Goal: Task Accomplishment & Management: Use online tool/utility

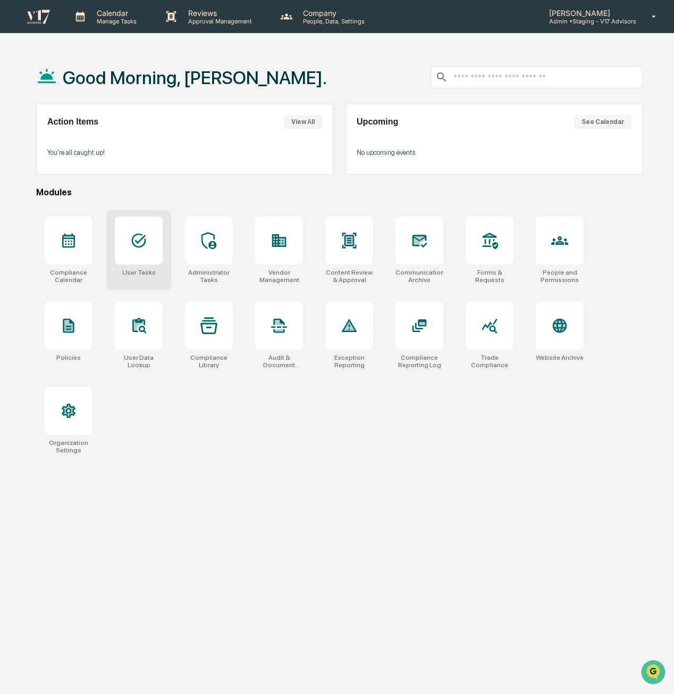
click at [139, 241] on icon at bounding box center [139, 240] width 14 height 14
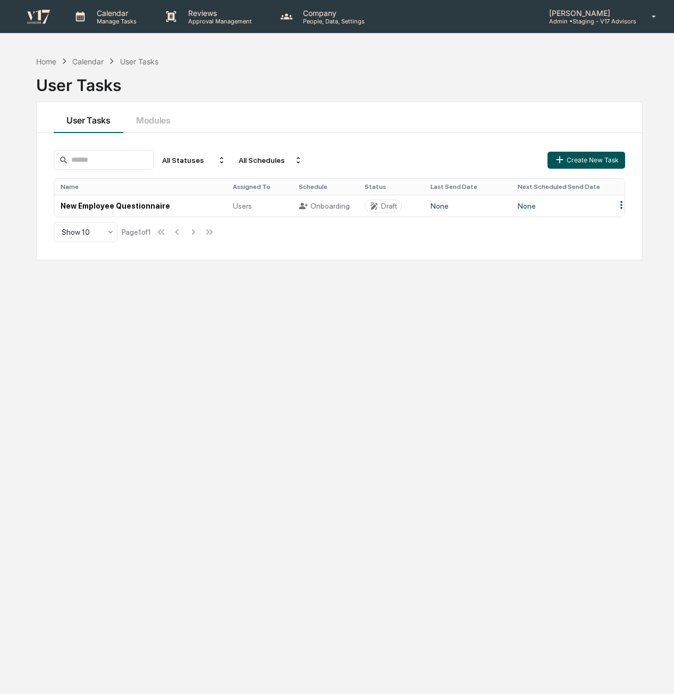
click at [614, 164] on button "Create New Task" at bounding box center [587, 160] width 78 height 17
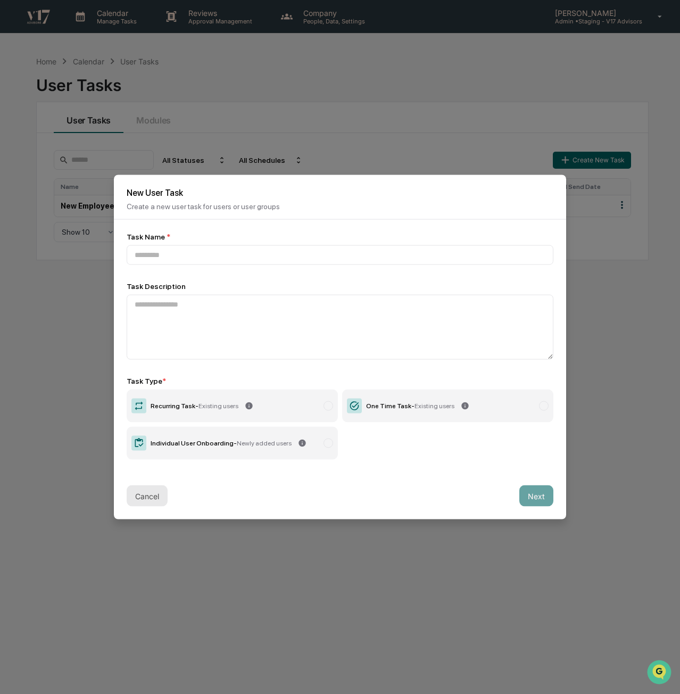
click at [154, 497] on button "Cancel" at bounding box center [147, 495] width 41 height 21
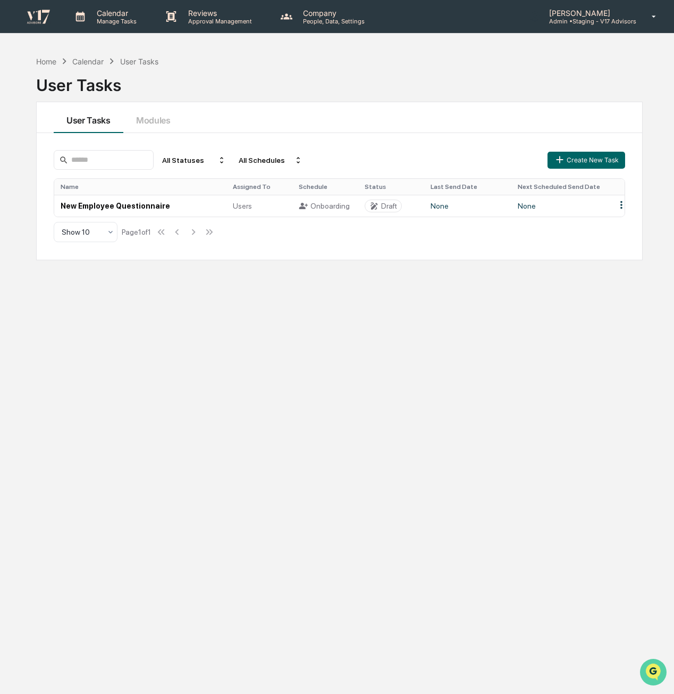
click at [661, 678] on icon "Open customer support" at bounding box center [653, 685] width 27 height 27
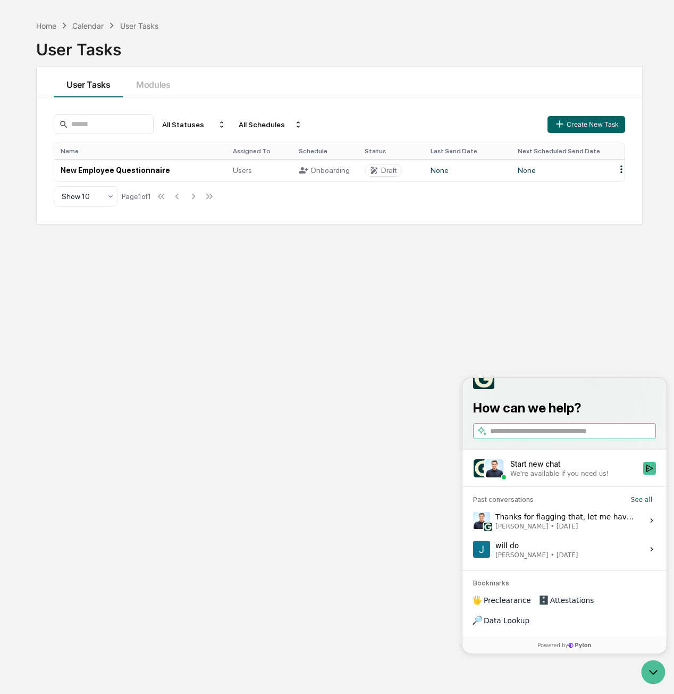
scroll to position [50, 0]
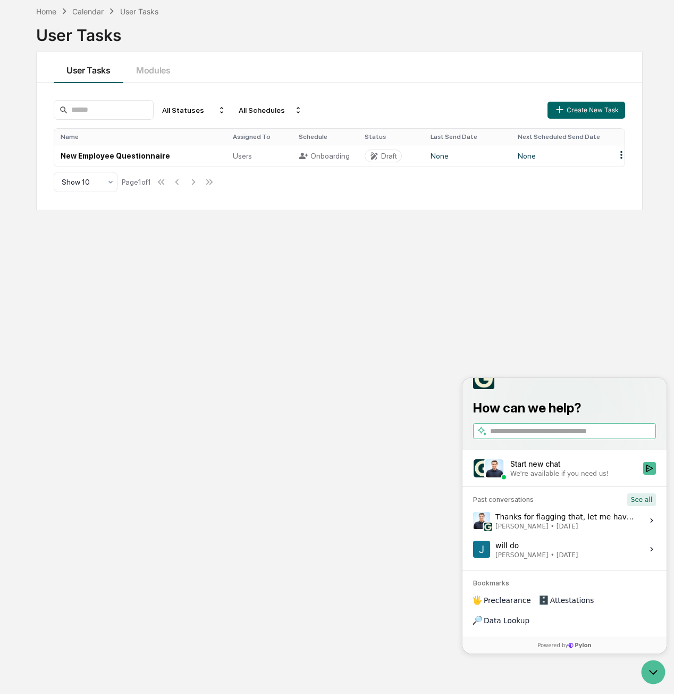
click at [648, 506] on button "See all" at bounding box center [642, 499] width 29 height 13
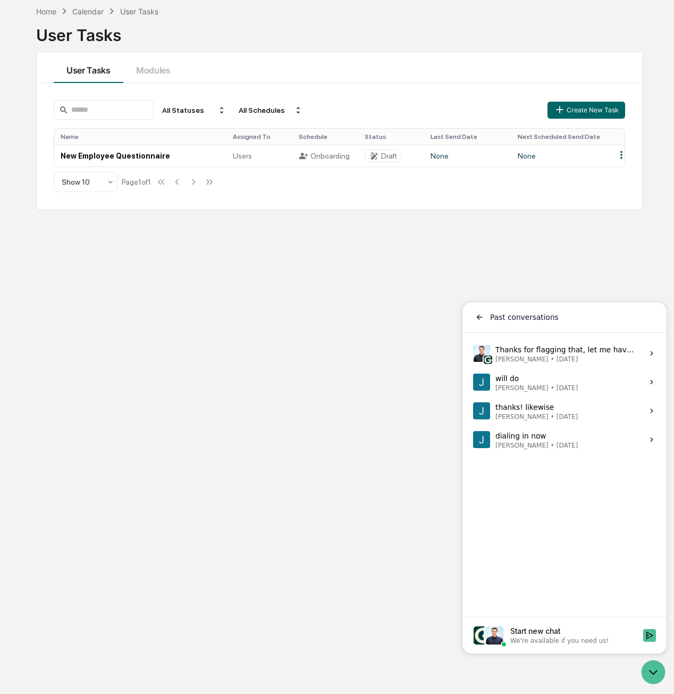
click at [595, 387] on label "will do [PERSON_NAME] • [DATE] View issue" at bounding box center [564, 382] width 191 height 29
click at [473, 382] on button "View issue" at bounding box center [473, 382] width 1 height 1
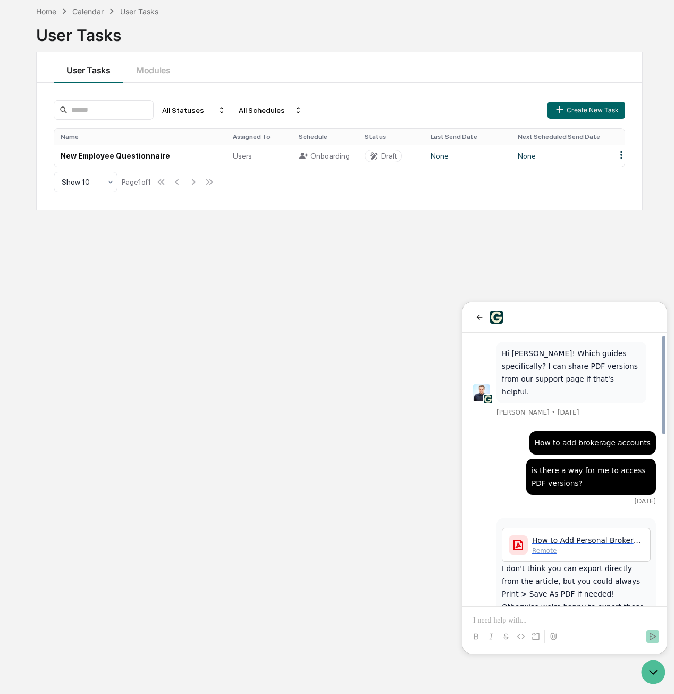
scroll to position [0, 0]
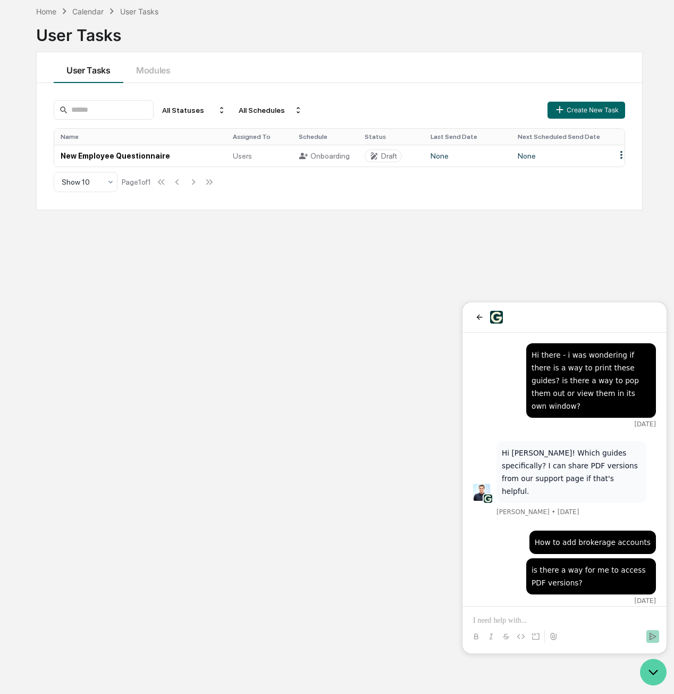
click at [654, 663] on icon "Open customer support" at bounding box center [653, 671] width 27 height 27
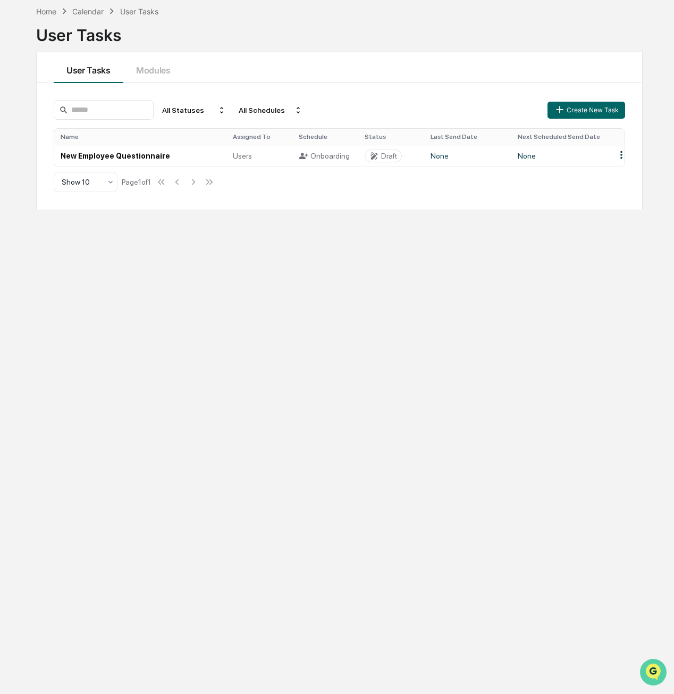
click at [653, 670] on img "Open customer support" at bounding box center [653, 671] width 27 height 21
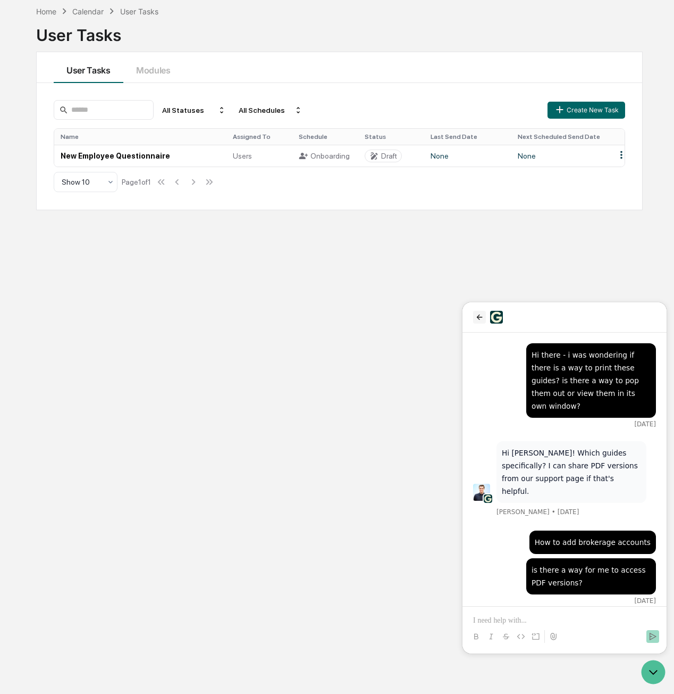
click at [481, 321] on icon "back" at bounding box center [480, 317] width 9 height 9
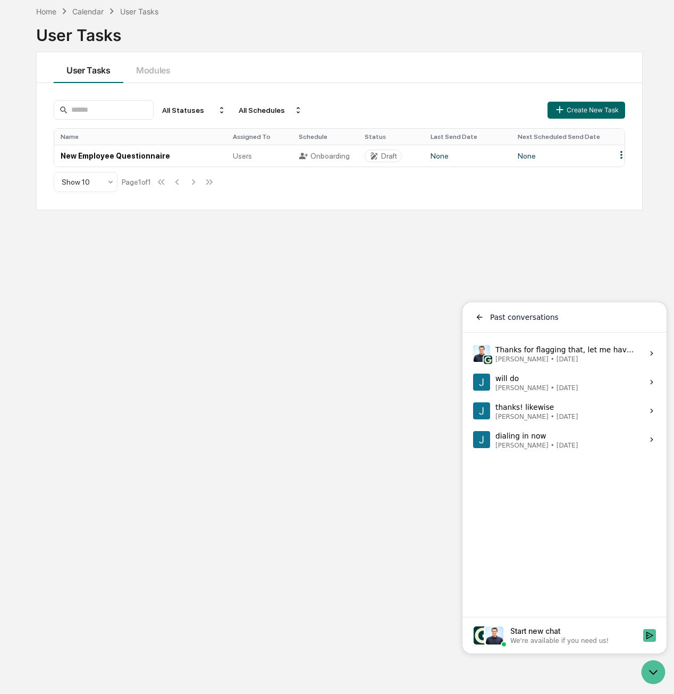
click at [588, 410] on label "thanks! likewise [PERSON_NAME] • [DATE] View issue" at bounding box center [564, 410] width 191 height 29
click at [473, 411] on button "View issue" at bounding box center [473, 411] width 1 height 1
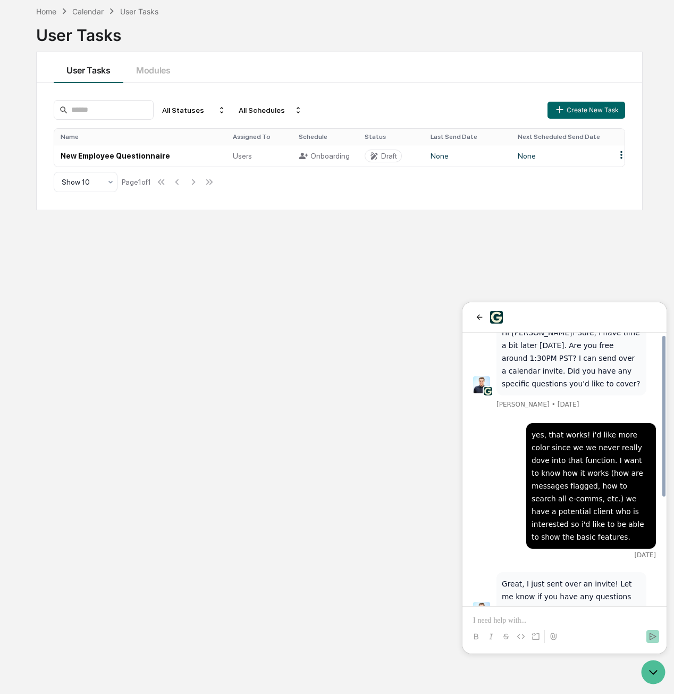
scroll to position [181, 0]
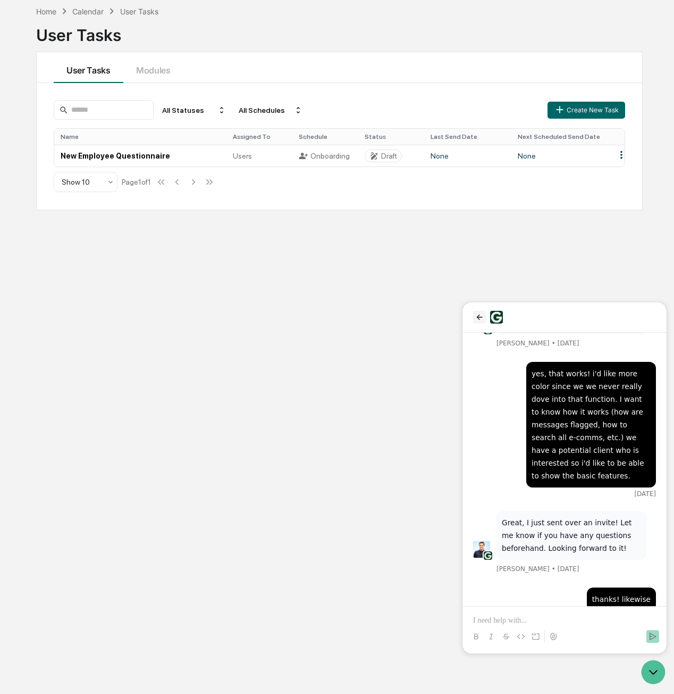
click at [484, 312] on button "back" at bounding box center [479, 317] width 13 height 13
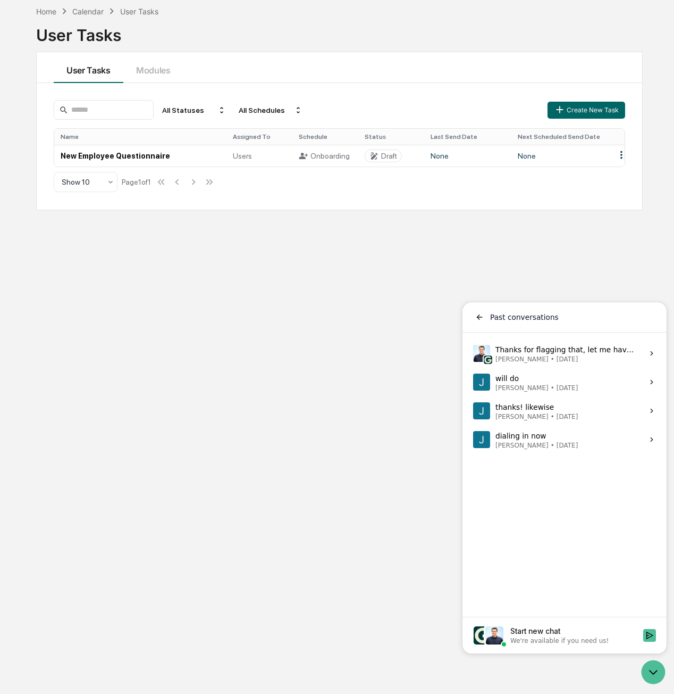
click at [547, 389] on span "[PERSON_NAME]" at bounding box center [522, 387] width 53 height 9
click at [473, 382] on button "View issue" at bounding box center [473, 382] width 1 height 1
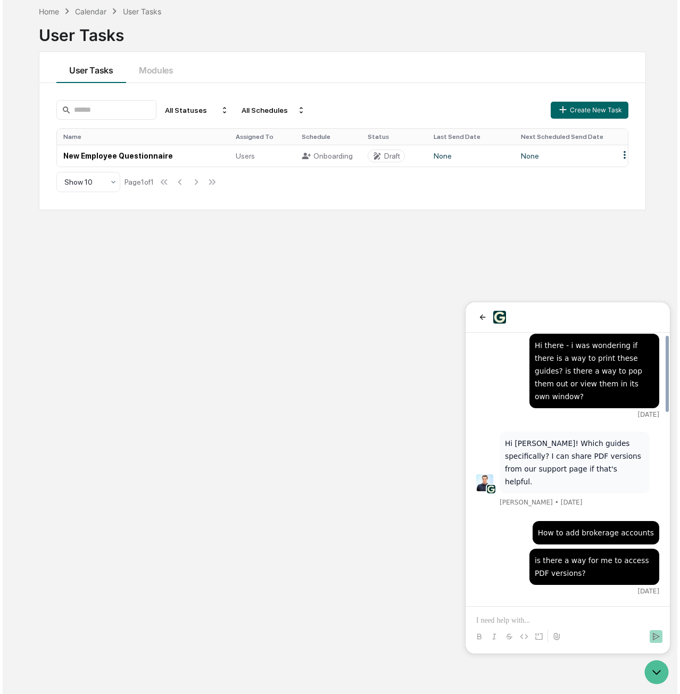
scroll to position [0, 0]
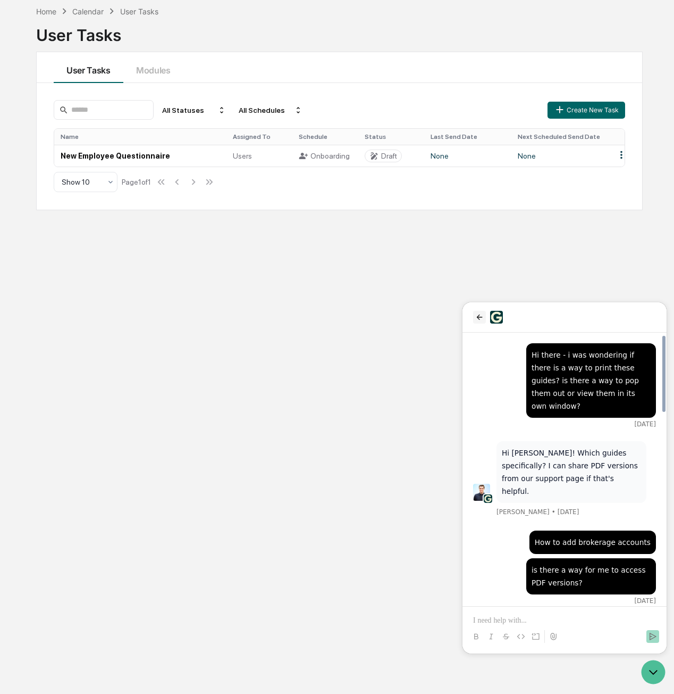
click at [478, 315] on icon "back" at bounding box center [480, 316] width 6 height 5
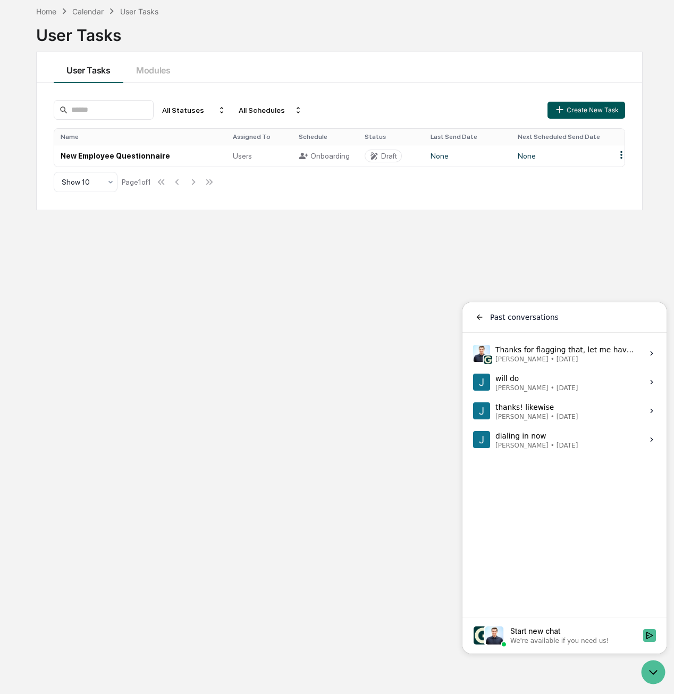
click at [584, 107] on button "Create New Task" at bounding box center [587, 110] width 78 height 17
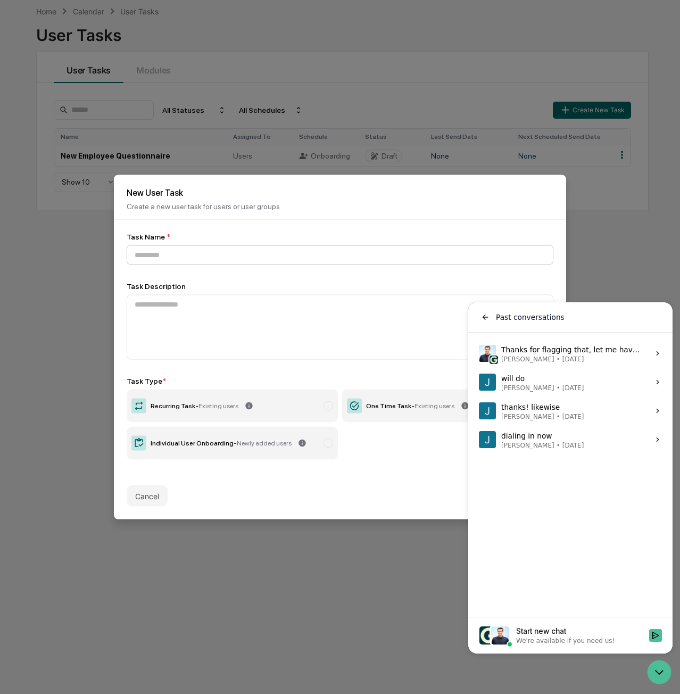
click at [179, 259] on input at bounding box center [340, 255] width 427 height 20
type input "**********"
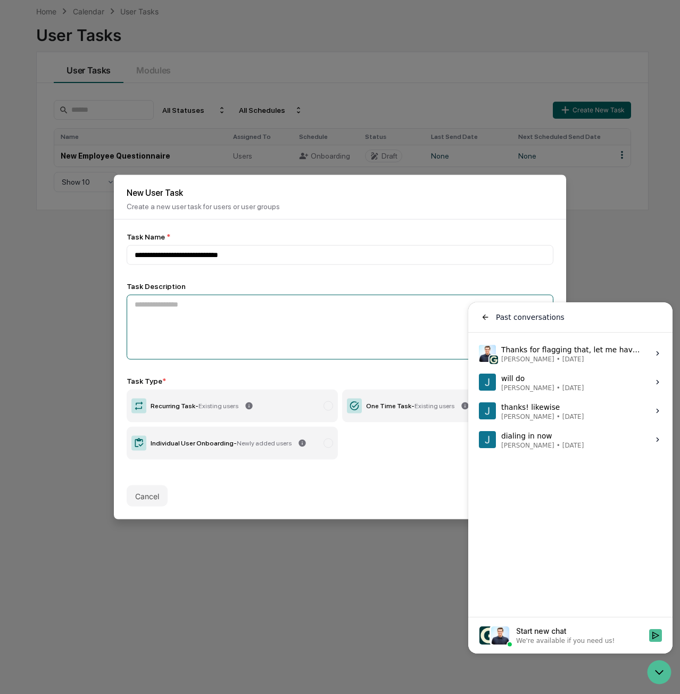
click at [342, 337] on textarea at bounding box center [340, 327] width 427 height 65
click at [361, 478] on div "Cancel Next" at bounding box center [340, 495] width 452 height 47
click at [658, 669] on icon "Open customer support" at bounding box center [659, 671] width 27 height 27
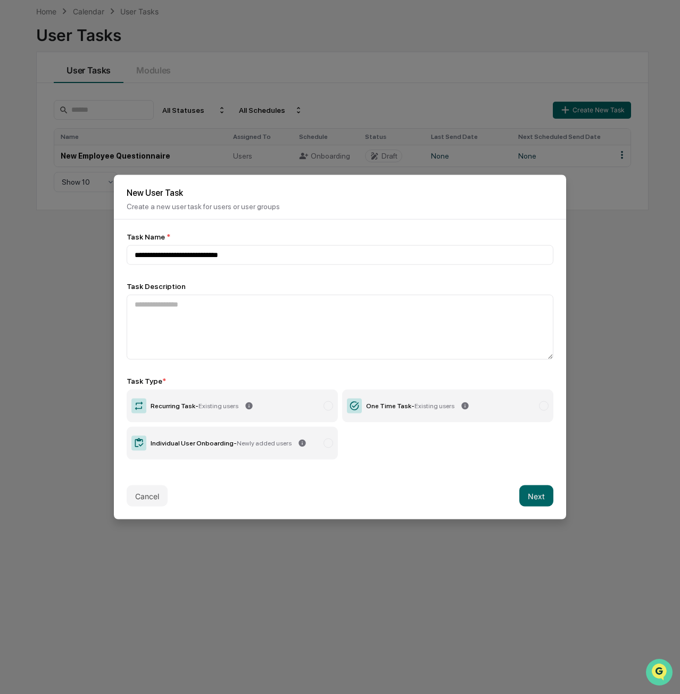
click at [658, 669] on img "Open customer support" at bounding box center [659, 671] width 27 height 21
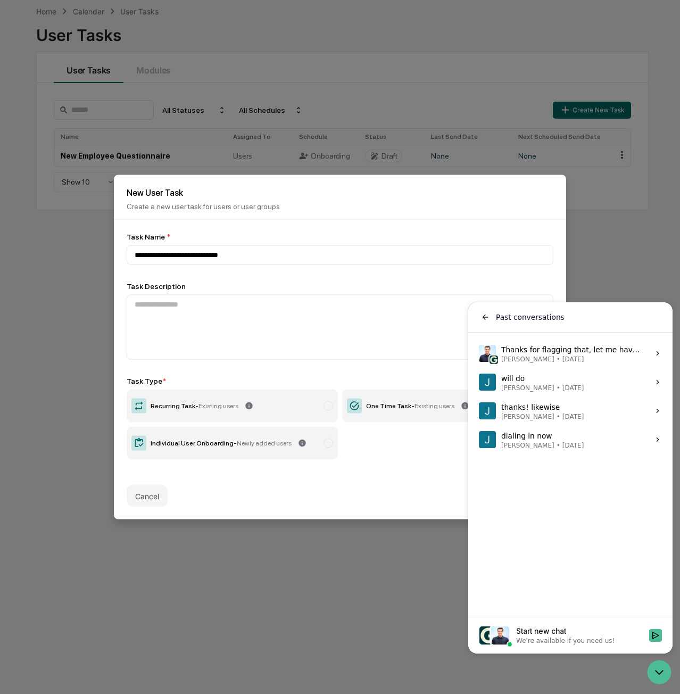
click at [637, 631] on div "Start new chat" at bounding box center [579, 630] width 127 height 11
click at [649, 631] on button "Start new chat We're available if you need us!" at bounding box center [655, 635] width 13 height 13
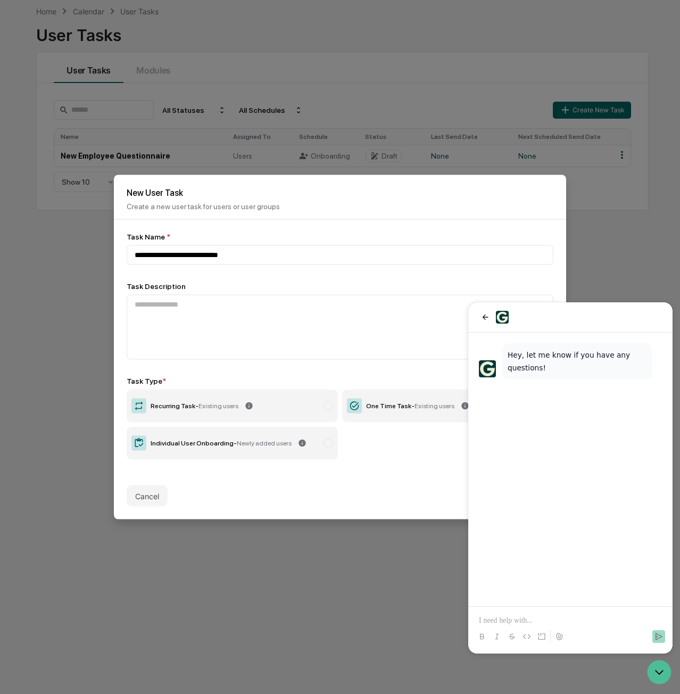
click at [566, 626] on div at bounding box center [570, 635] width 196 height 21
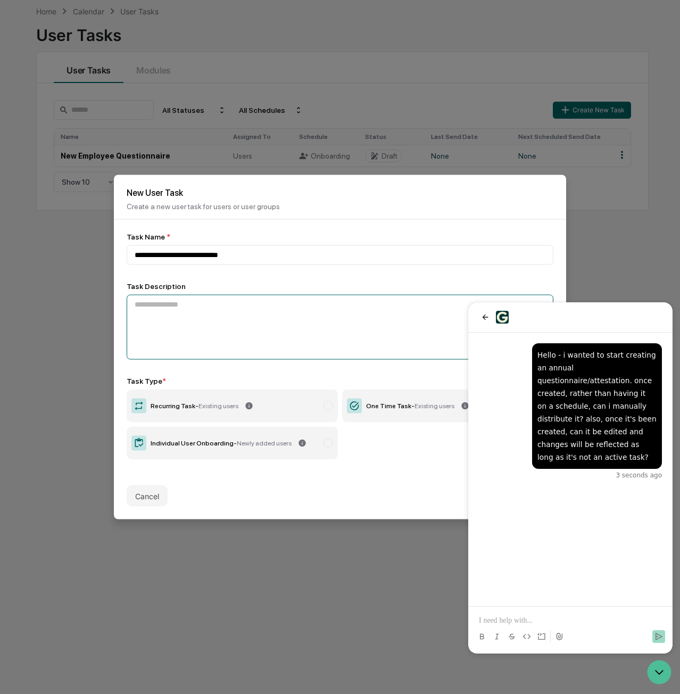
click at [319, 332] on textarea at bounding box center [340, 327] width 427 height 65
click at [656, 672] on icon "Open customer support" at bounding box center [659, 671] width 27 height 27
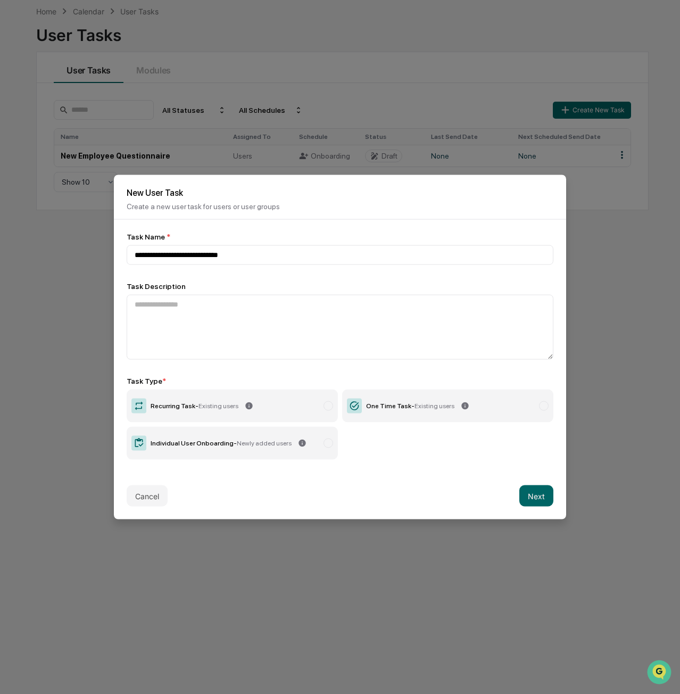
click at [463, 403] on icon at bounding box center [465, 406] width 9 height 9
click at [542, 405] on div at bounding box center [544, 406] width 10 height 10
click at [459, 395] on label "One Time Task - Existing users" at bounding box center [447, 405] width 211 height 33
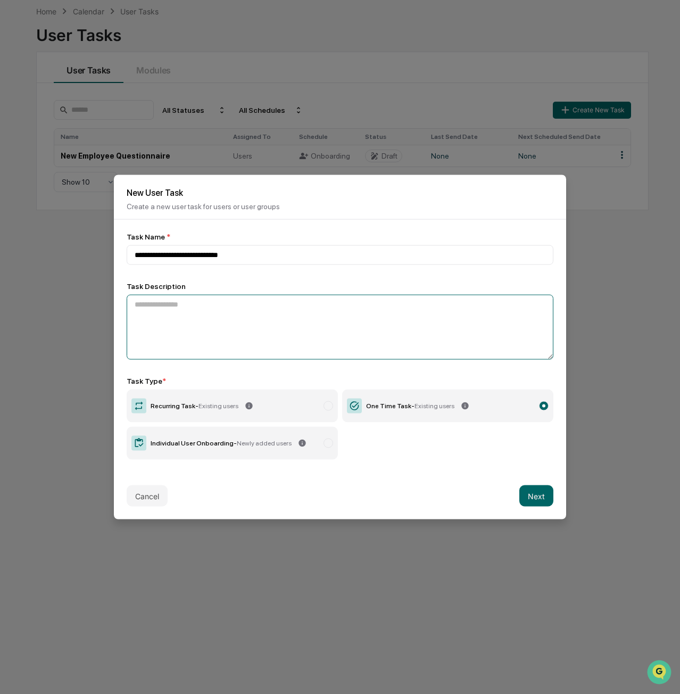
click at [473, 334] on textarea at bounding box center [340, 327] width 427 height 65
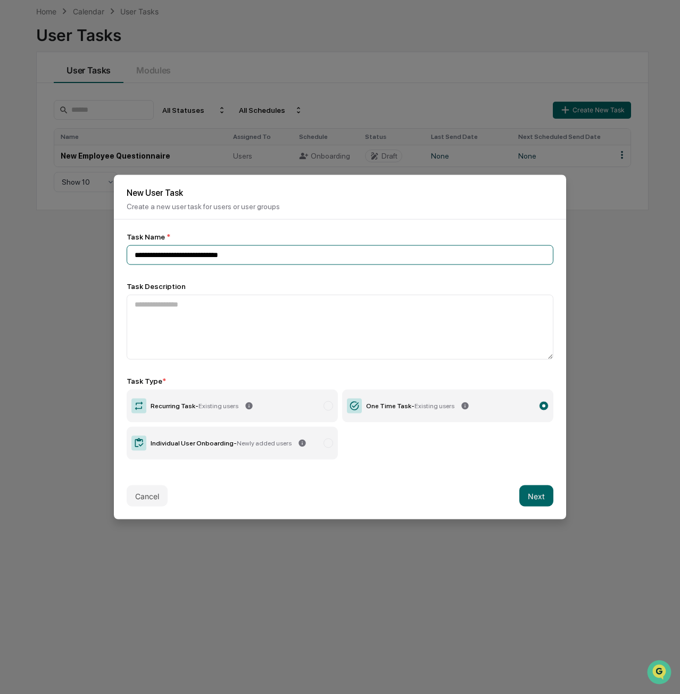
click at [308, 258] on input "**********" at bounding box center [340, 255] width 427 height 20
type input "**********"
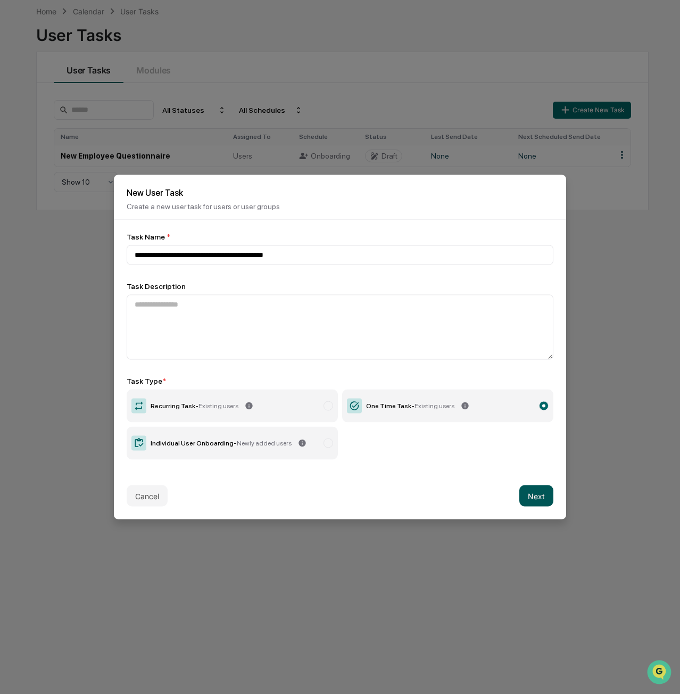
click at [537, 490] on button "Next" at bounding box center [536, 495] width 34 height 21
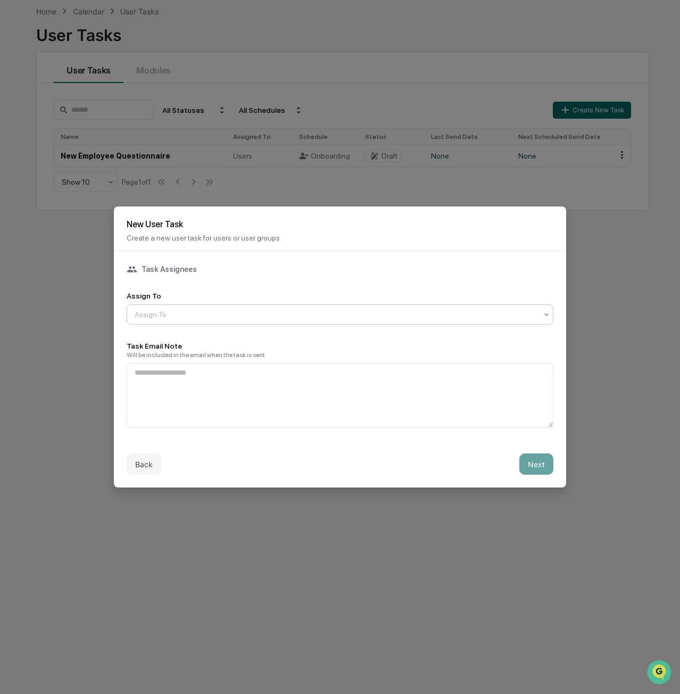
click at [396, 313] on div at bounding box center [336, 314] width 402 height 11
click at [394, 311] on div at bounding box center [336, 314] width 402 height 11
click at [379, 366] on textarea at bounding box center [340, 395] width 427 height 65
click at [360, 315] on div at bounding box center [336, 314] width 402 height 11
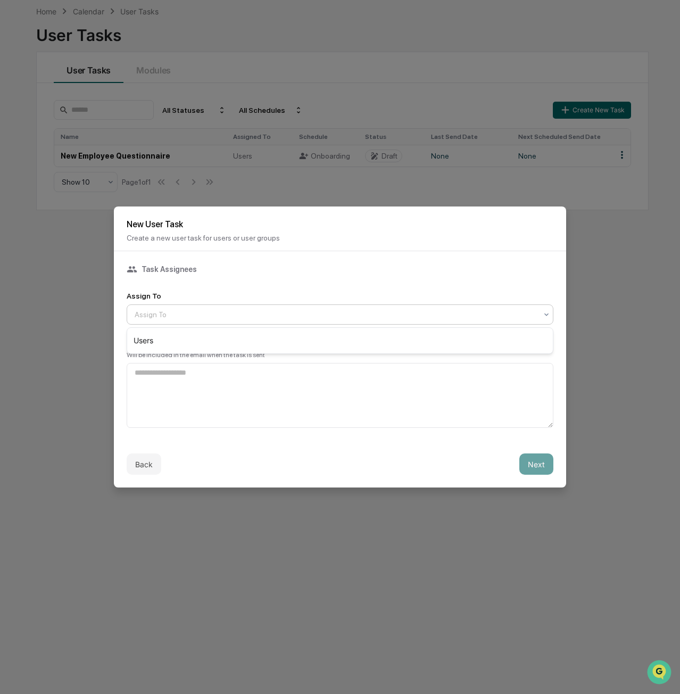
click at [400, 319] on div at bounding box center [336, 314] width 402 height 11
click at [382, 333] on div "Users" at bounding box center [340, 340] width 426 height 21
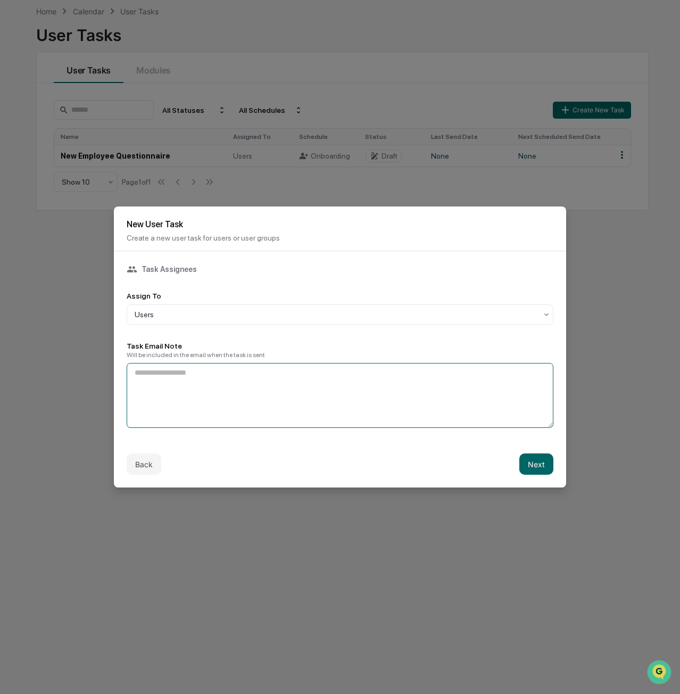
click at [447, 396] on textarea at bounding box center [340, 395] width 427 height 65
type textarea "**********"
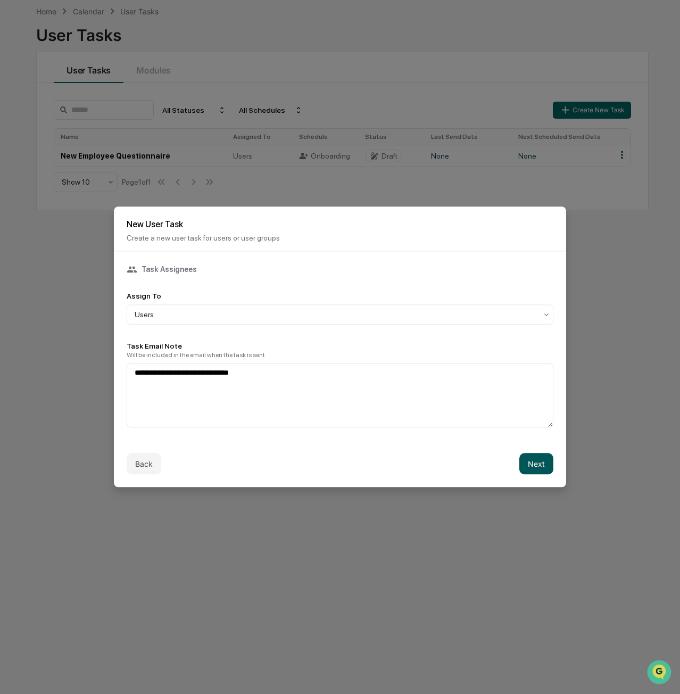
click at [543, 462] on button "Next" at bounding box center [536, 463] width 34 height 21
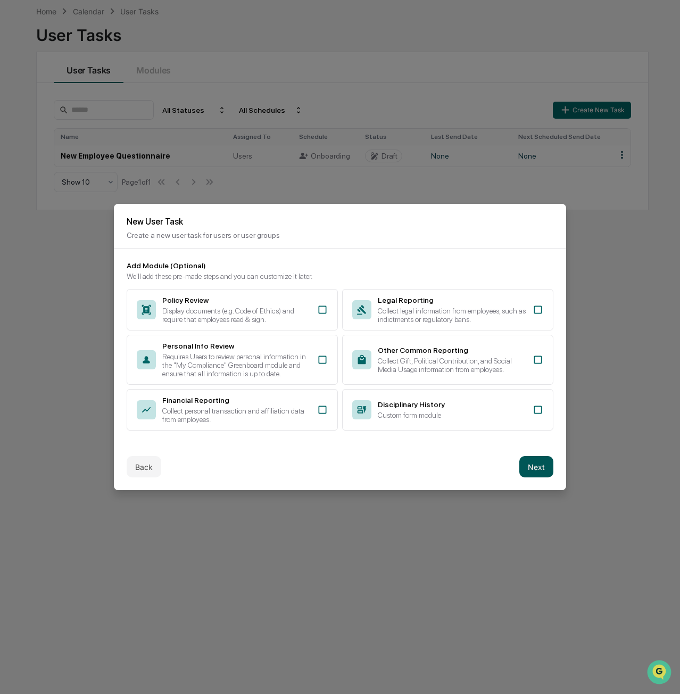
click at [534, 466] on button "Next" at bounding box center [536, 466] width 34 height 21
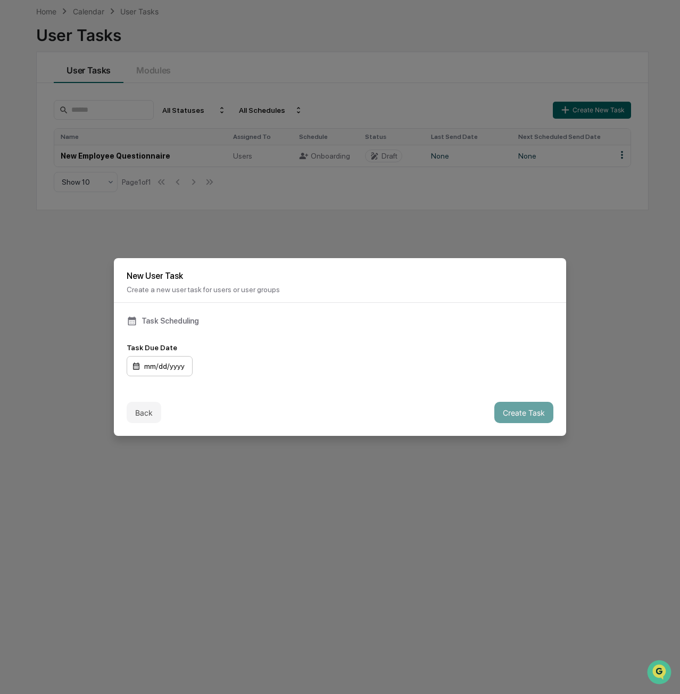
click at [149, 363] on div "mm/dd/yyyy" at bounding box center [160, 366] width 66 height 20
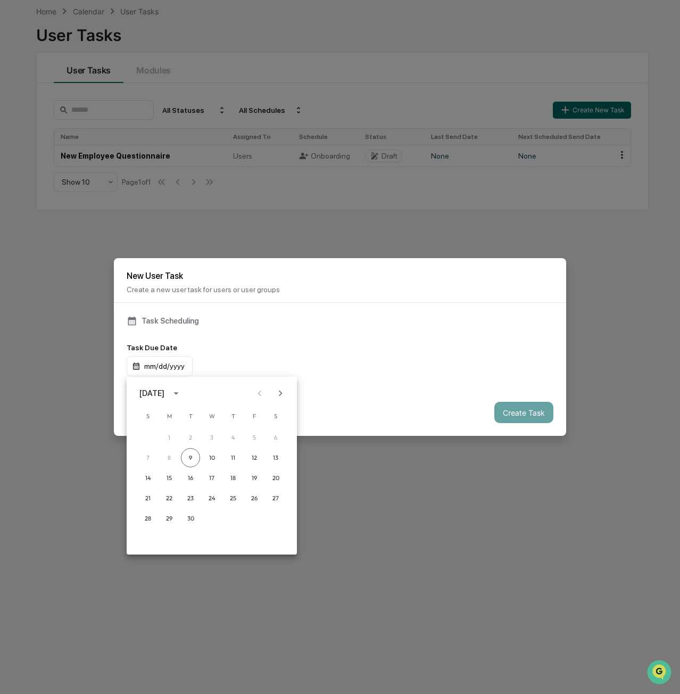
click at [274, 397] on icon "Next month" at bounding box center [280, 393] width 12 height 12
click at [278, 395] on icon "Next month" at bounding box center [280, 393] width 12 height 12
click at [147, 536] on button "30" at bounding box center [147, 538] width 19 height 19
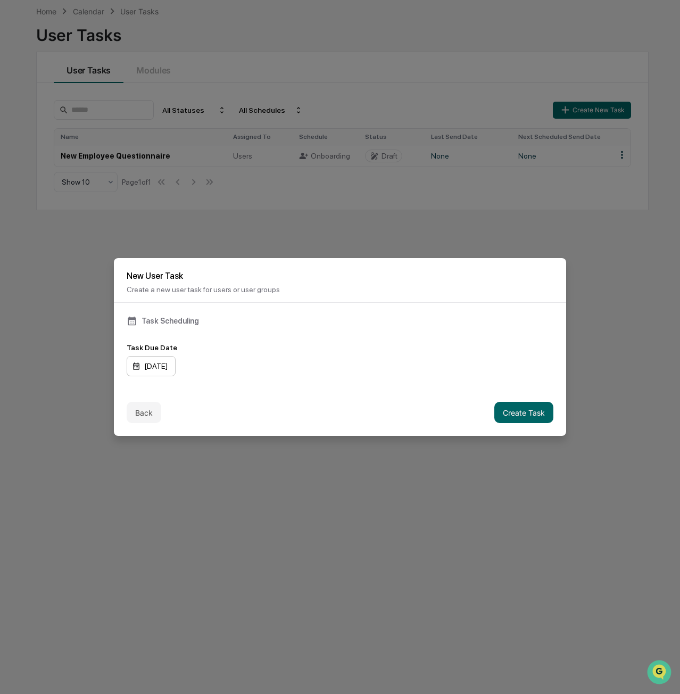
click at [165, 369] on div "[DATE]" at bounding box center [151, 366] width 49 height 20
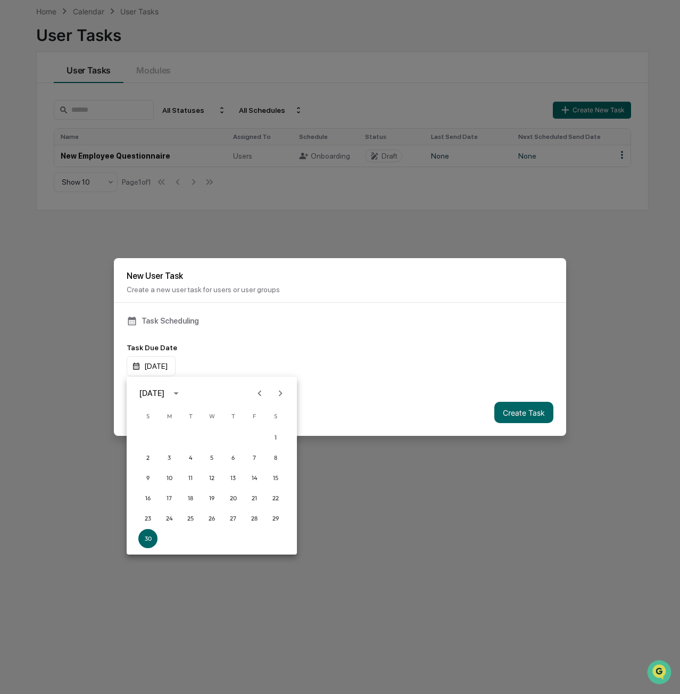
click at [274, 388] on icon "Next month" at bounding box center [280, 393] width 12 height 12
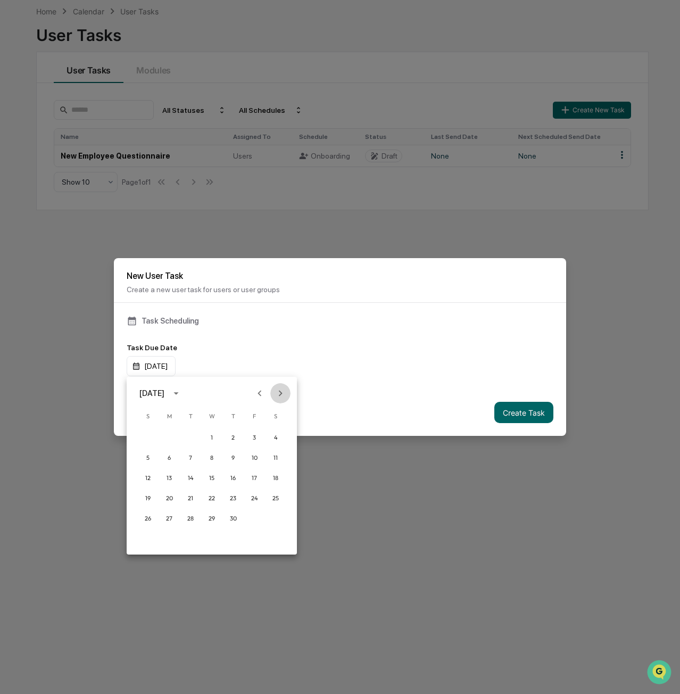
click at [274, 388] on icon "Next month" at bounding box center [280, 393] width 12 height 12
click at [253, 392] on button "Previous month" at bounding box center [259, 393] width 20 height 20
click at [256, 392] on icon "Previous month" at bounding box center [260, 393] width 12 height 12
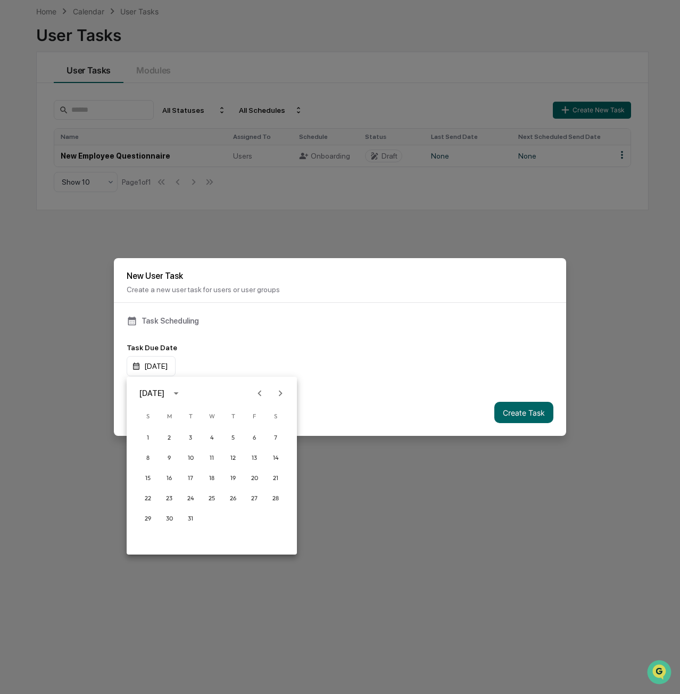
click at [256, 392] on icon "Previous month" at bounding box center [260, 393] width 12 height 12
click at [214, 515] on button "28" at bounding box center [211, 517] width 19 height 19
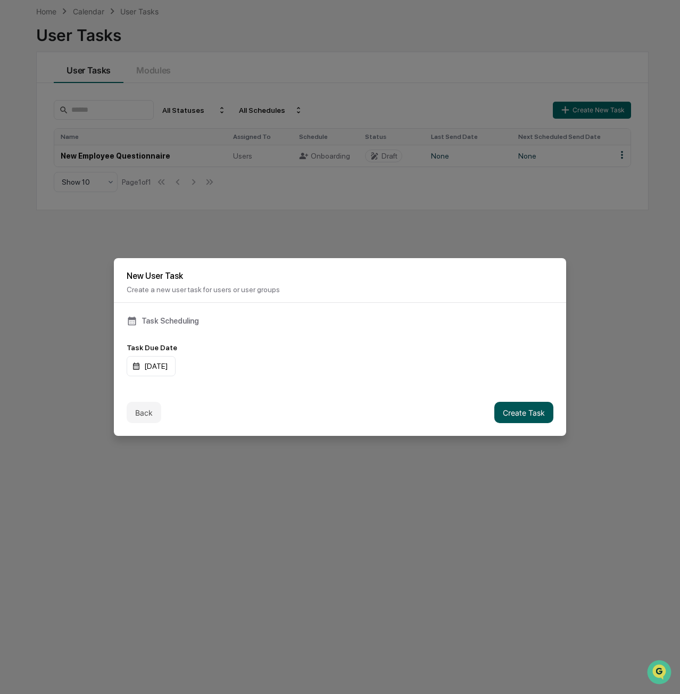
click at [513, 418] on button "Create Task" at bounding box center [523, 412] width 59 height 21
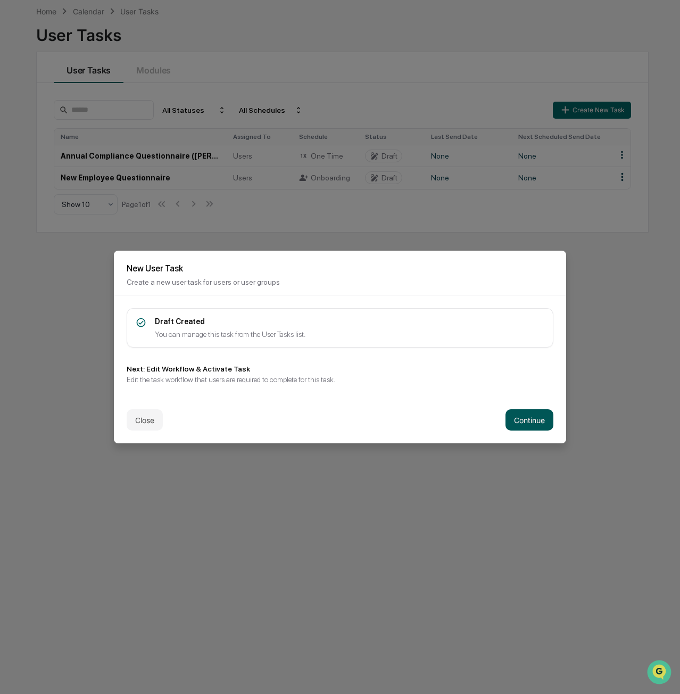
click at [526, 420] on button "Continue" at bounding box center [529, 419] width 48 height 21
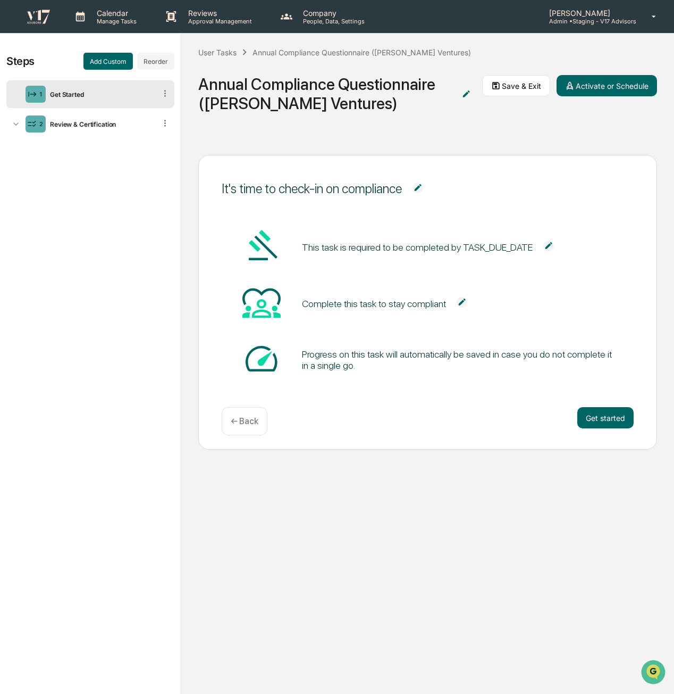
scroll to position [50, 0]
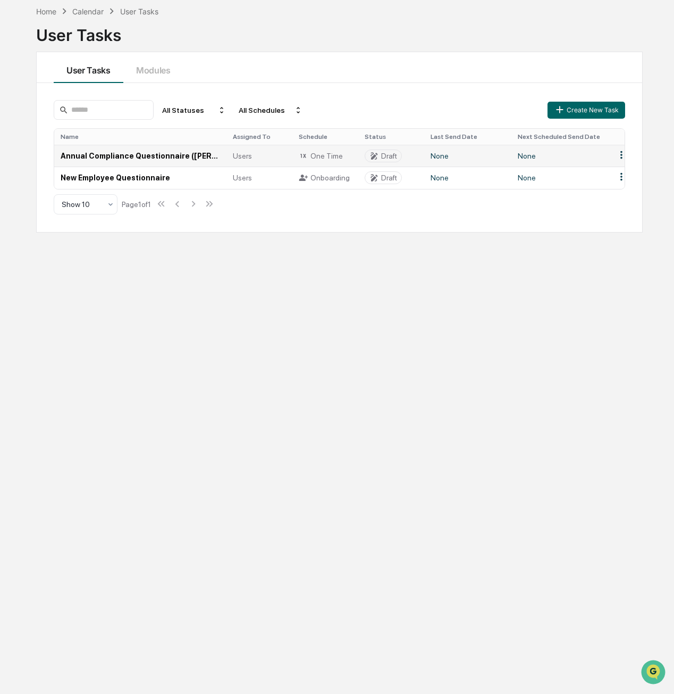
click at [623, 157] on html "Calendar Manage Tasks Reviews Approval Management Company People, Data, Setting…" at bounding box center [337, 297] width 674 height 694
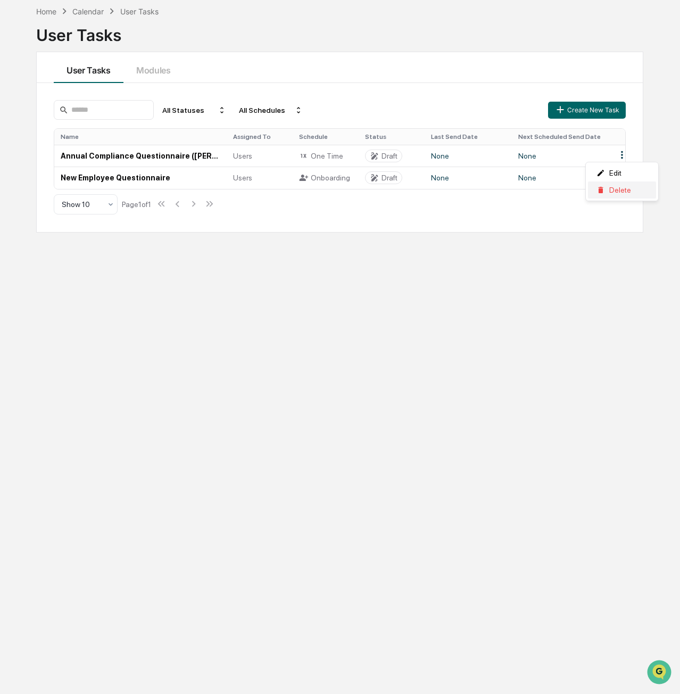
click at [621, 188] on div "Delete" at bounding box center [622, 189] width 68 height 17
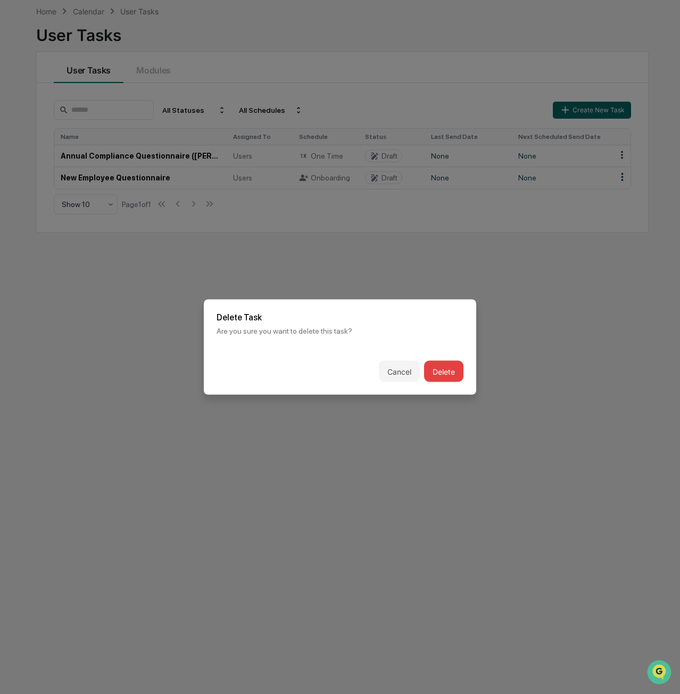
click at [443, 372] on button "Delete" at bounding box center [443, 371] width 39 height 21
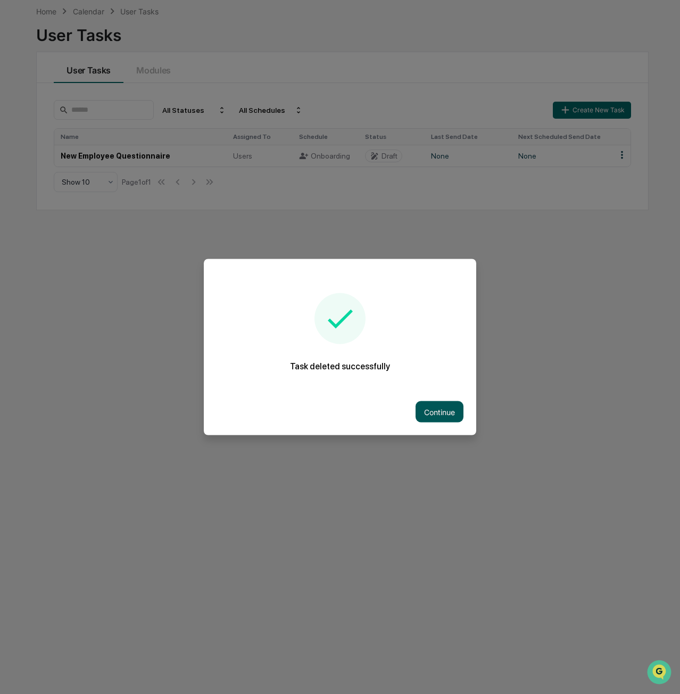
click at [450, 410] on button "Continue" at bounding box center [439, 411] width 48 height 21
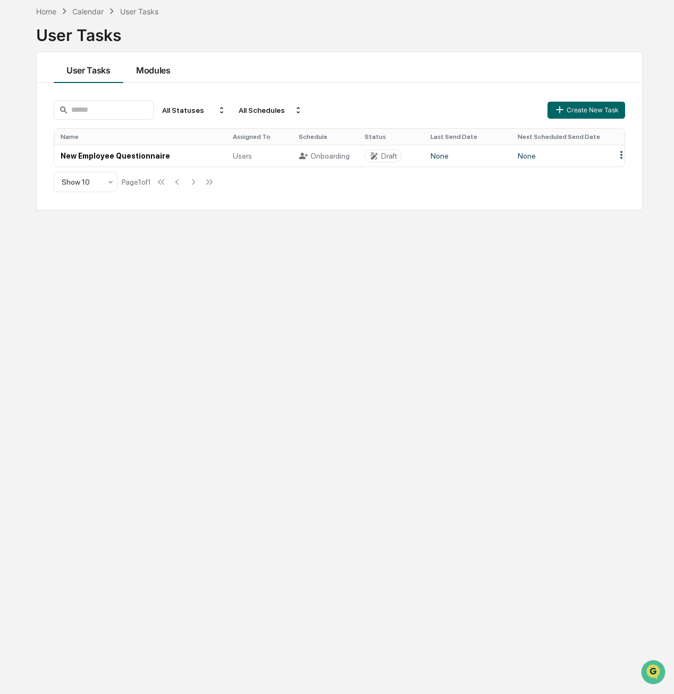
click at [152, 63] on button "Modules" at bounding box center [153, 67] width 60 height 31
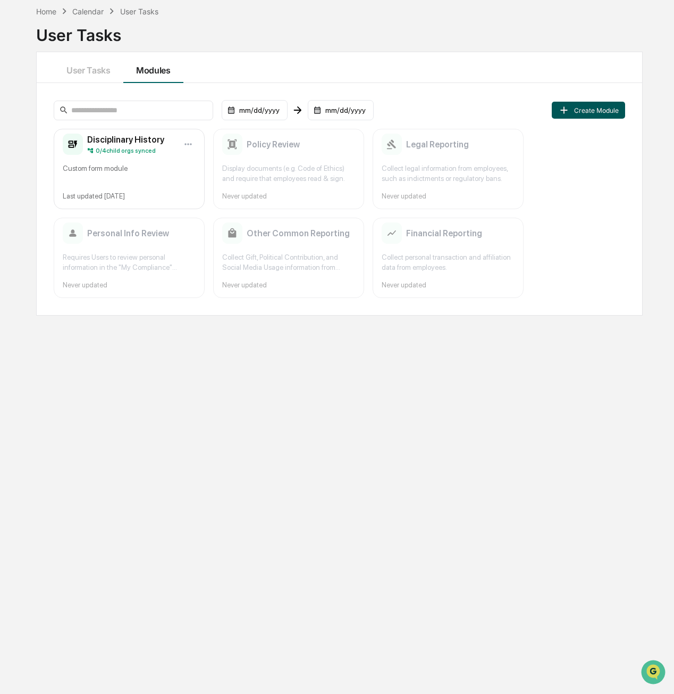
click at [593, 108] on button "Create Module" at bounding box center [588, 110] width 73 height 17
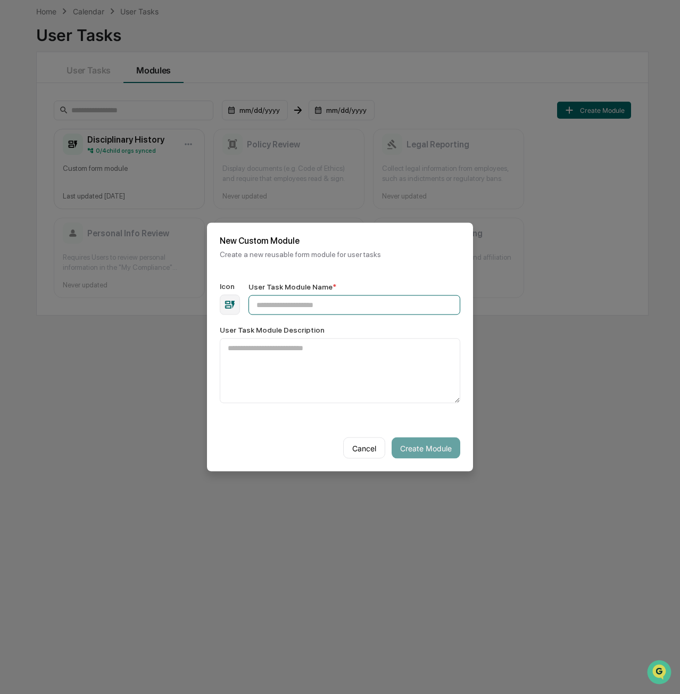
click at [349, 311] on input "User Task Module Name *" at bounding box center [354, 305] width 212 height 20
type input "**********"
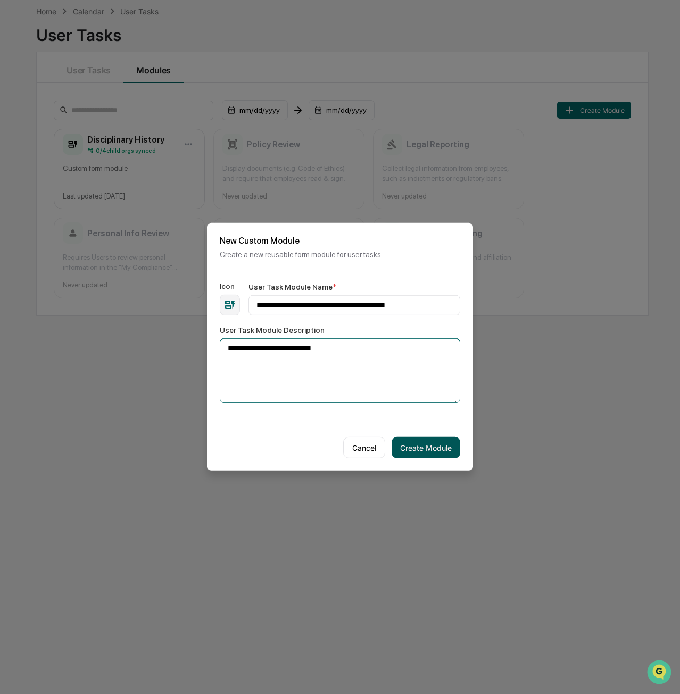
type textarea "**********"
click at [439, 451] on button "Create Module" at bounding box center [425, 447] width 69 height 21
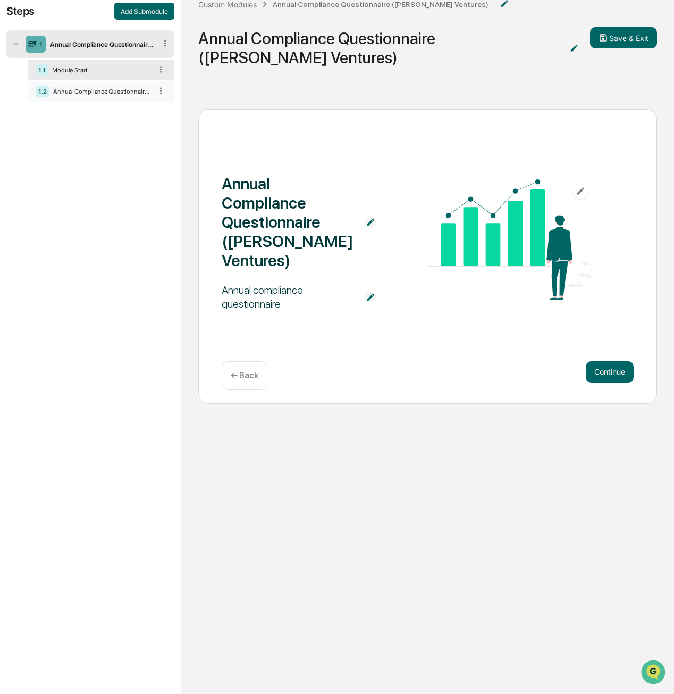
click at [134, 89] on div "Annual Compliance Questionnaire ([PERSON_NAME] Ventures)" at bounding box center [100, 91] width 103 height 7
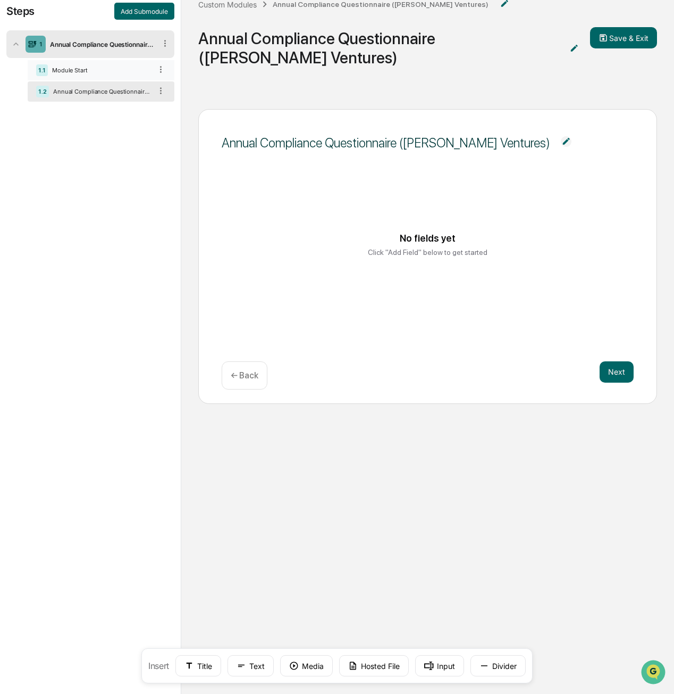
click at [125, 64] on div "1.1 Module Start" at bounding box center [101, 70] width 147 height 20
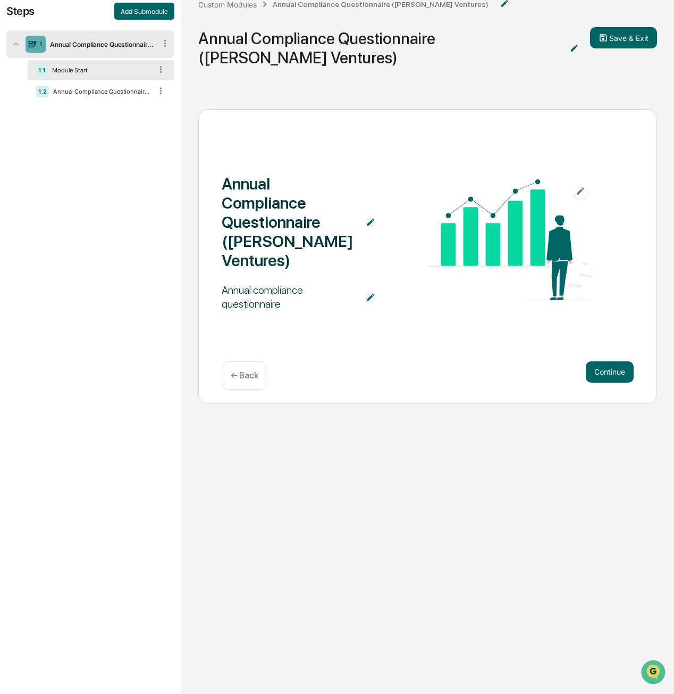
click at [369, 292] on img at bounding box center [370, 297] width 11 height 11
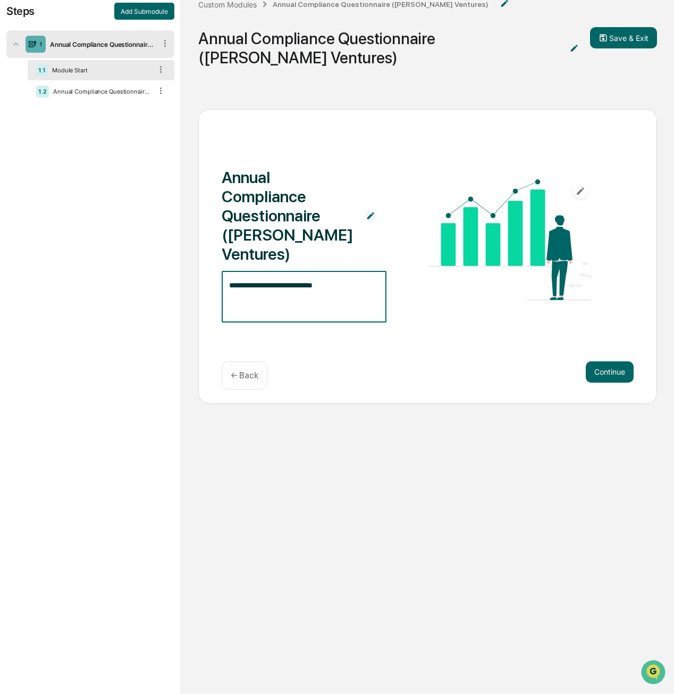
drag, startPoint x: 369, startPoint y: 266, endPoint x: 109, endPoint y: 208, distance: 266.9
click at [110, 208] on div "**********" at bounding box center [337, 350] width 674 height 732
click at [478, 482] on div "Annual Compliance Questionnaire ([PERSON_NAME] Ventures) * ​ Continue ← Back" at bounding box center [427, 403] width 493 height 623
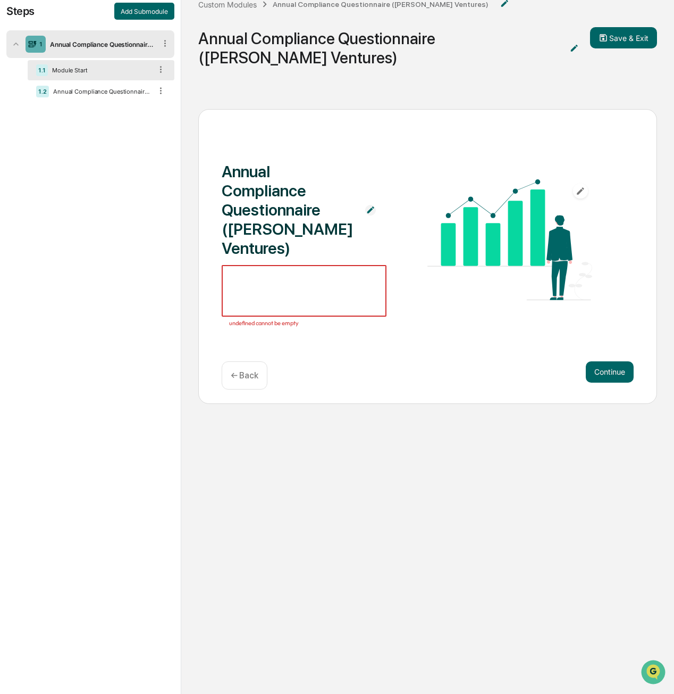
click at [302, 276] on textarea at bounding box center [304, 291] width 150 height 34
click at [577, 186] on icon "button" at bounding box center [581, 191] width 10 height 10
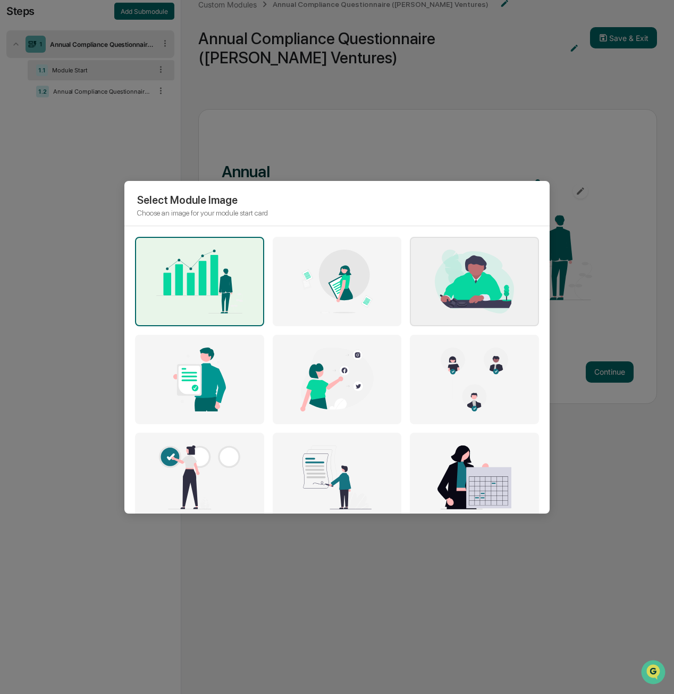
click at [513, 279] on img at bounding box center [475, 281] width 114 height 64
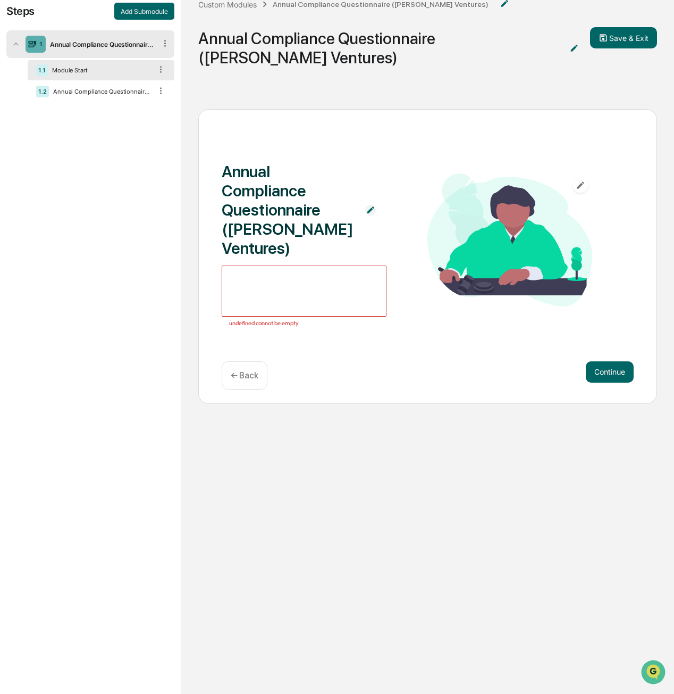
click at [588, 178] on button "button" at bounding box center [580, 185] width 15 height 15
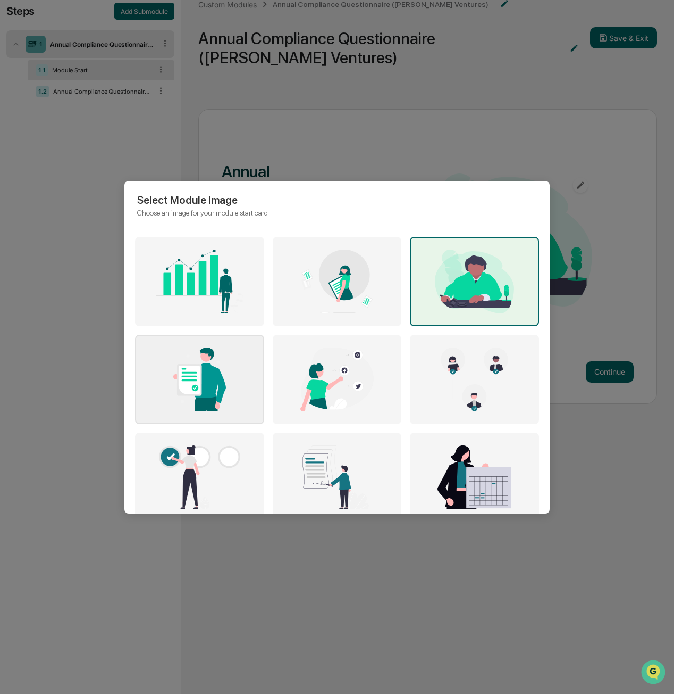
click at [221, 365] on img at bounding box center [200, 379] width 114 height 64
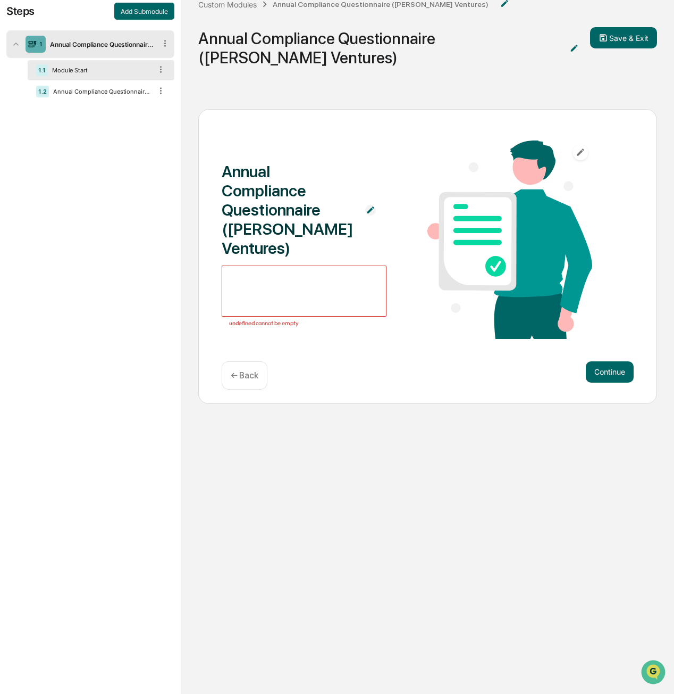
click at [368, 274] on textarea at bounding box center [304, 291] width 150 height 34
type textarea "*"
type textarea "**********"
click at [627, 361] on button "Continue" at bounding box center [610, 371] width 48 height 21
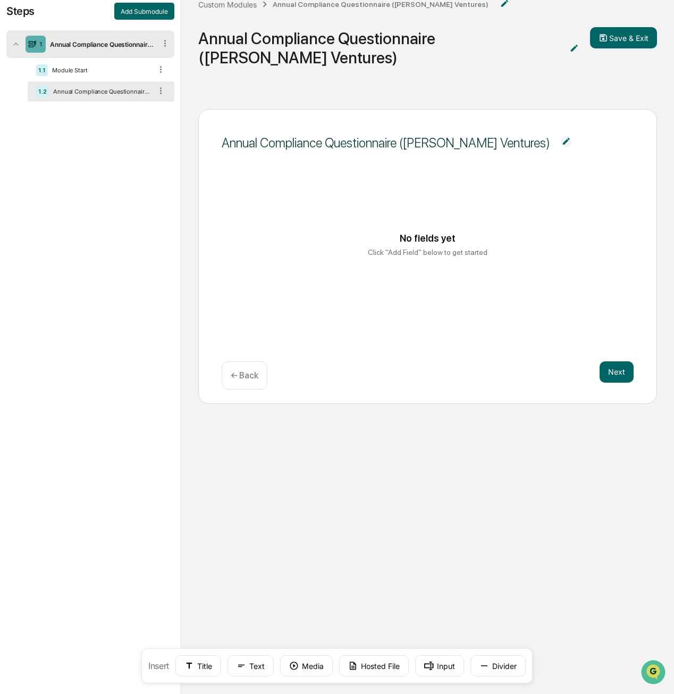
click at [389, 135] on div "Annual Compliance Questionnaire ([PERSON_NAME] Ventures)" at bounding box center [386, 142] width 329 height 15
click at [462, 218] on div "No fields yet Click "Add Field" below to get started" at bounding box center [428, 244] width 387 height 80
click at [426, 241] on div "No fields yet Click "Add Field" below to get started" at bounding box center [428, 244] width 387 height 80
click at [243, 669] on icon at bounding box center [242, 666] width 10 height 10
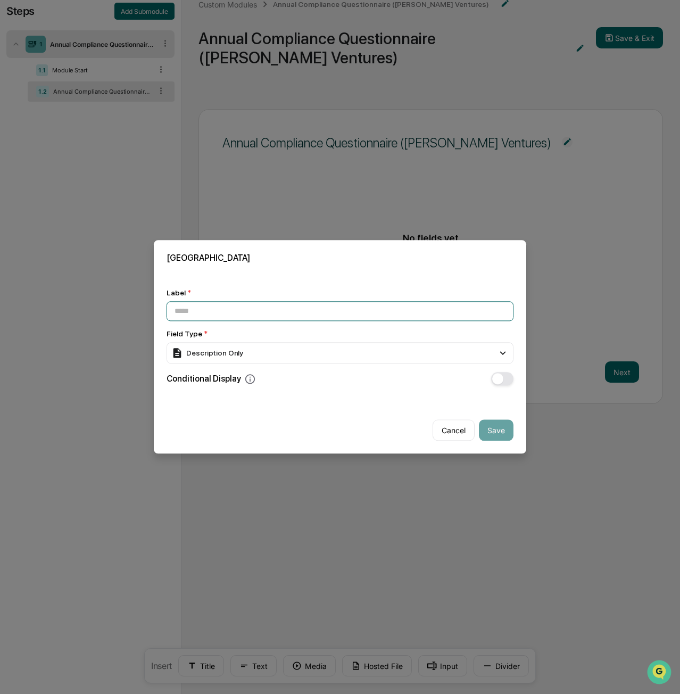
click at [392, 312] on input at bounding box center [339, 311] width 347 height 20
click at [460, 313] on input at bounding box center [339, 311] width 347 height 20
type input "**********"
click at [244, 381] on icon at bounding box center [250, 379] width 12 height 12
click at [245, 378] on icon at bounding box center [250, 379] width 12 height 12
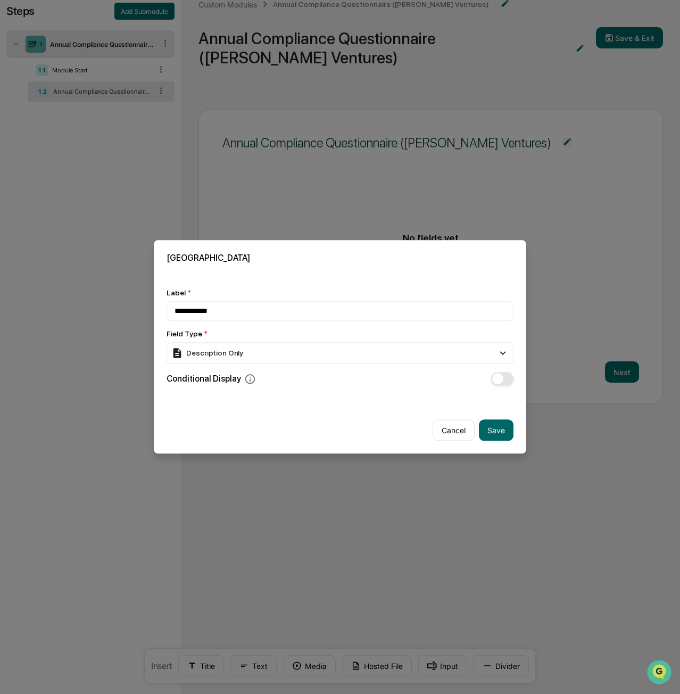
click at [247, 377] on icon at bounding box center [250, 379] width 12 height 12
click at [508, 429] on button "Save" at bounding box center [496, 430] width 35 height 21
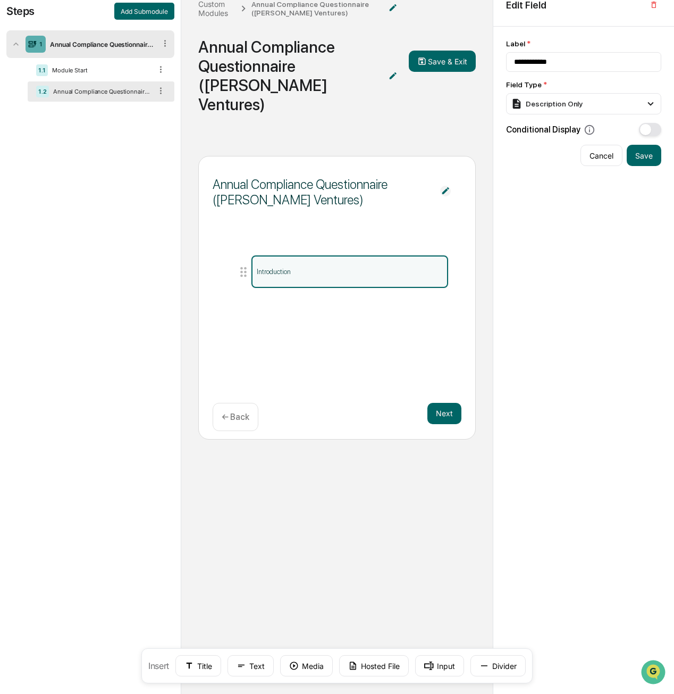
click at [324, 268] on p "Introduction" at bounding box center [350, 272] width 186 height 8
click at [332, 268] on p "Introduction" at bounding box center [350, 272] width 186 height 8
click at [244, 267] on icon at bounding box center [243, 272] width 6 height 10
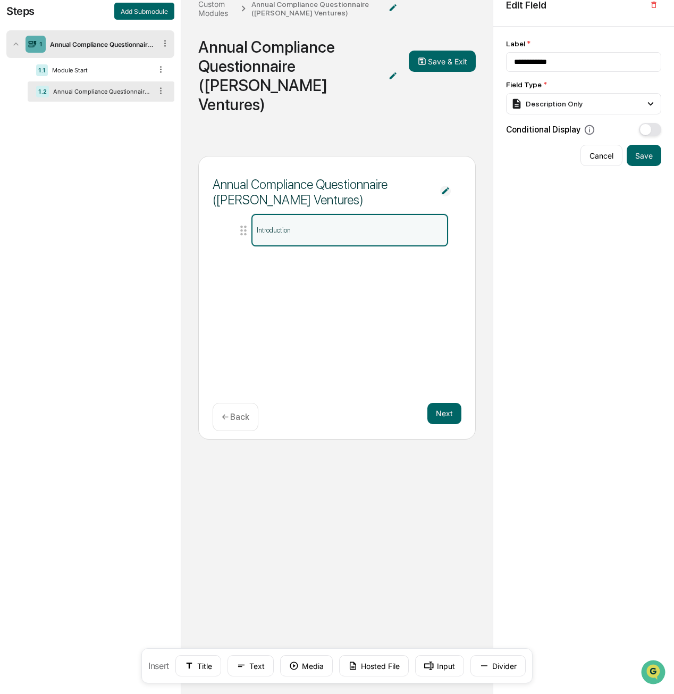
drag, startPoint x: 245, startPoint y: 252, endPoint x: 224, endPoint y: 213, distance: 43.8
click at [224, 213] on div "Annual Compliance Questionnaire ([PERSON_NAME] Ventures) Introduction Next ← Ba…" at bounding box center [337, 297] width 278 height 283
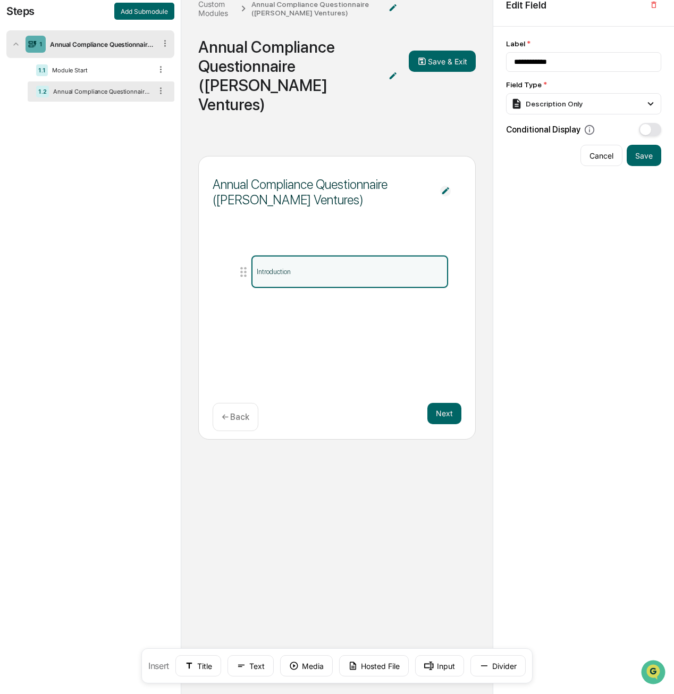
click at [411, 257] on div "Introduction" at bounding box center [350, 271] width 197 height 32
drag, startPoint x: 400, startPoint y: 257, endPoint x: 361, endPoint y: 251, distance: 39.9
click at [361, 268] on p "Introduction" at bounding box center [350, 272] width 186 height 8
click at [432, 268] on p "Introduction" at bounding box center [350, 272] width 186 height 8
click at [243, 264] on icon at bounding box center [243, 271] width 15 height 15
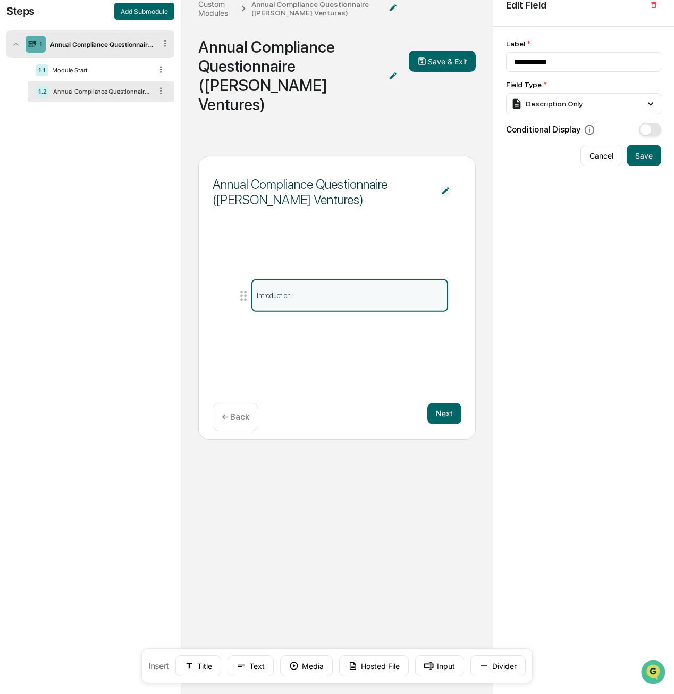
drag, startPoint x: 243, startPoint y: 255, endPoint x: 245, endPoint y: 274, distance: 19.3
click at [246, 288] on icon at bounding box center [243, 295] width 15 height 15
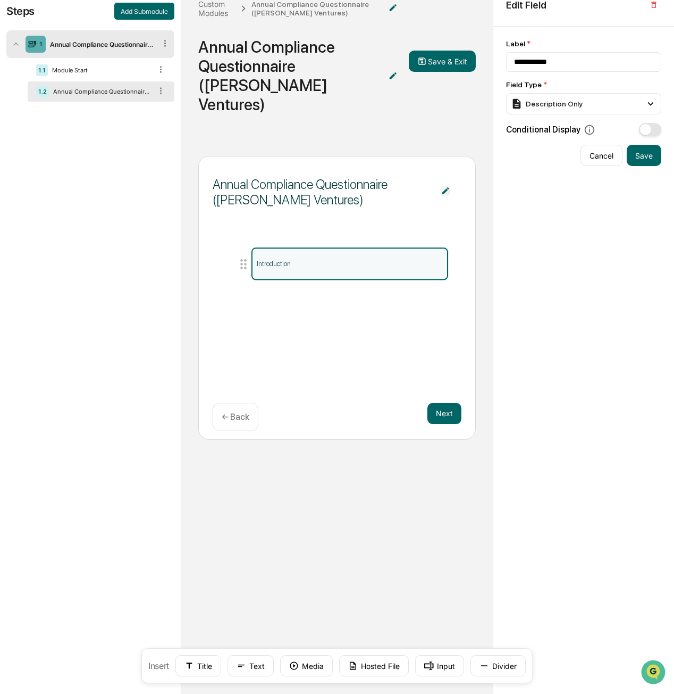
drag, startPoint x: 246, startPoint y: 257, endPoint x: 247, endPoint y: 232, distance: 24.5
click at [247, 256] on icon at bounding box center [243, 263] width 15 height 15
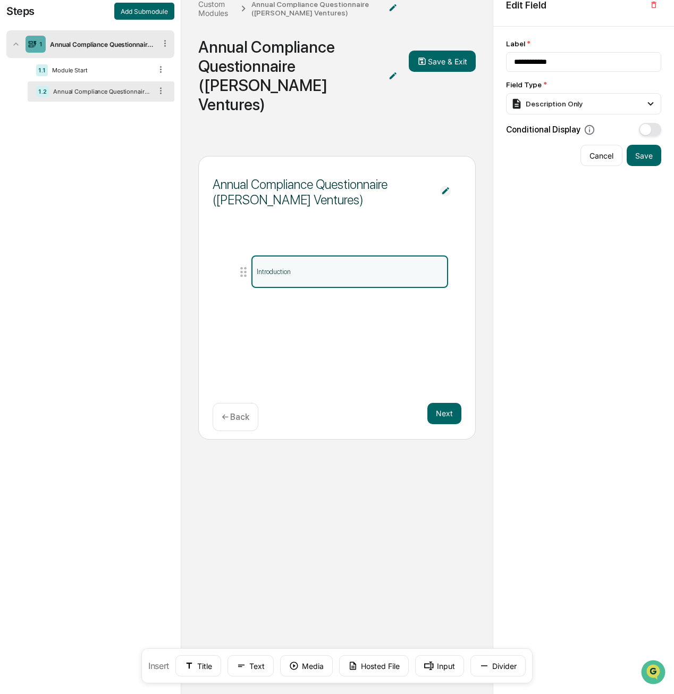
click at [452, 186] on span at bounding box center [446, 192] width 32 height 13
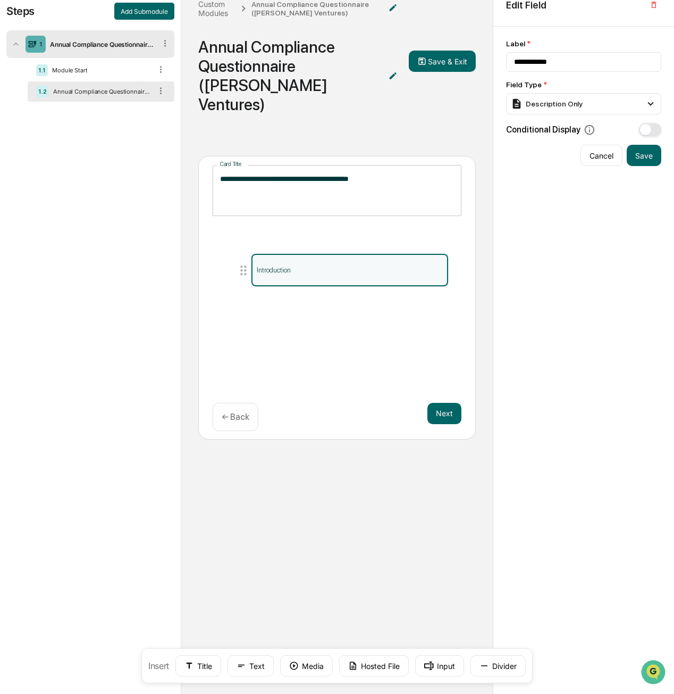
click at [391, 254] on div "Introduction" at bounding box center [350, 270] width 197 height 32
click at [420, 259] on div "Introduction" at bounding box center [350, 270] width 197 height 32
click at [518, 281] on div "**********" at bounding box center [584, 371] width 181 height 689
click at [362, 266] on p "Introduction" at bounding box center [350, 270] width 186 height 8
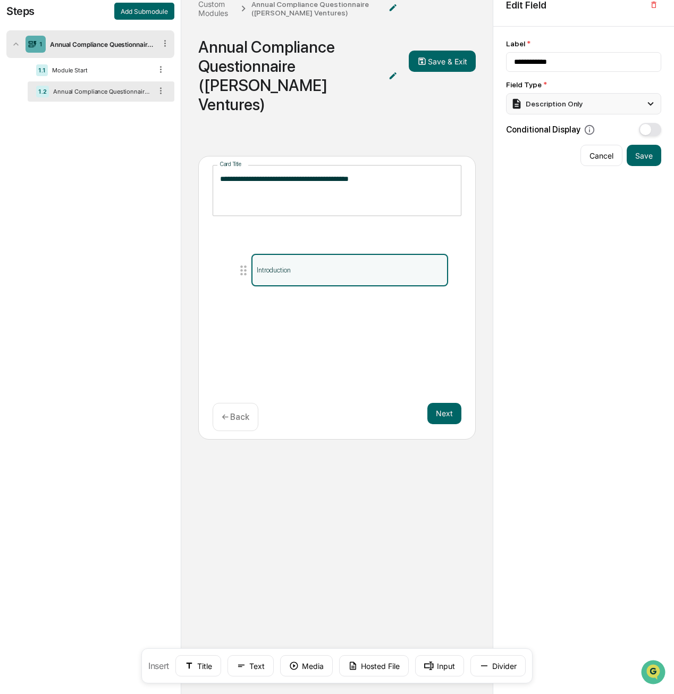
click at [602, 107] on div "Description Only" at bounding box center [583, 103] width 155 height 21
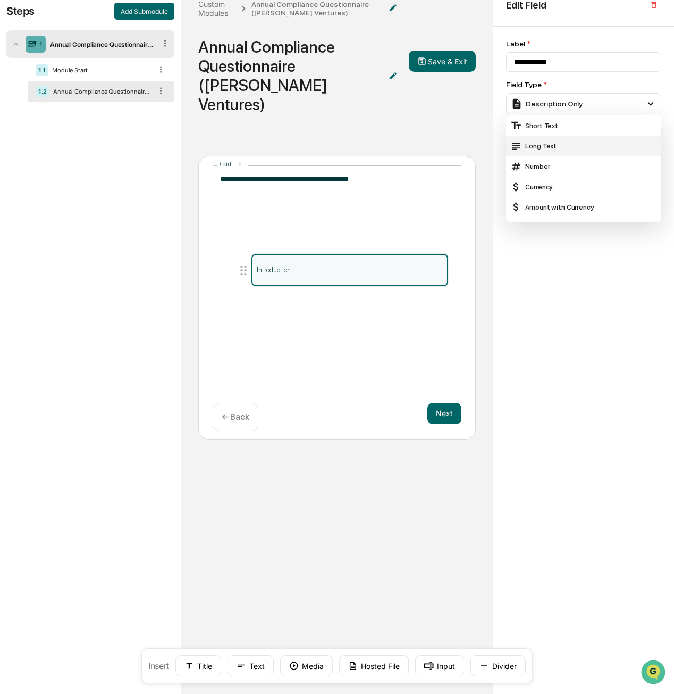
click at [585, 151] on div "Long Text" at bounding box center [584, 146] width 147 height 12
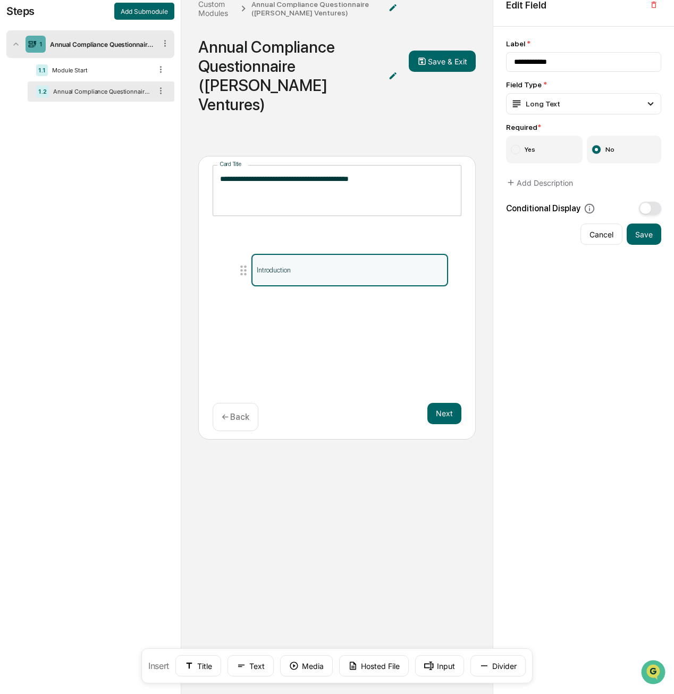
click at [351, 254] on div "Introduction" at bounding box center [350, 270] width 197 height 32
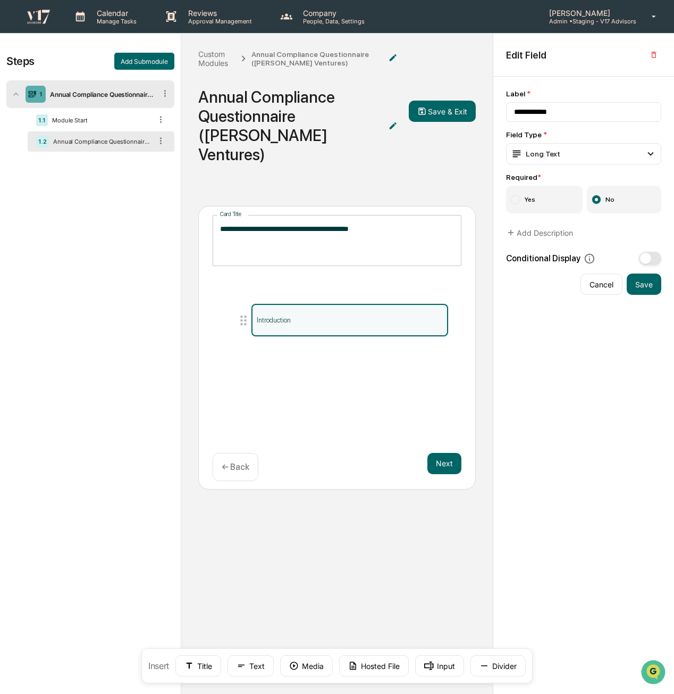
click at [337, 311] on div "Introduction" at bounding box center [350, 320] width 197 height 32
click at [337, 316] on p "Introduction" at bounding box center [350, 320] width 186 height 8
click at [342, 304] on div "Introduction" at bounding box center [350, 320] width 197 height 32
click at [599, 278] on button "Cancel" at bounding box center [602, 283] width 42 height 21
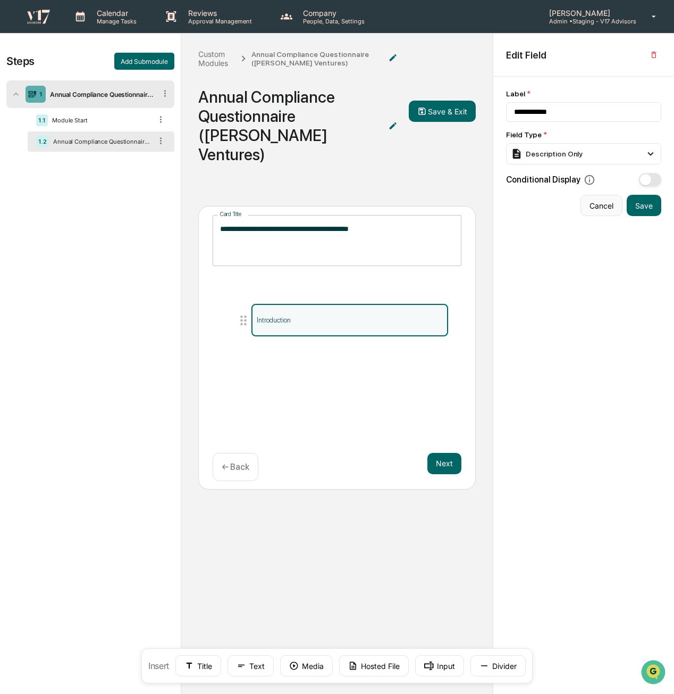
click at [602, 204] on button "Cancel" at bounding box center [602, 205] width 42 height 21
click at [603, 207] on button "Cancel" at bounding box center [602, 205] width 42 height 21
click at [589, 106] on input "**********" at bounding box center [583, 112] width 155 height 20
click at [584, 157] on div "Description Only" at bounding box center [583, 153] width 155 height 21
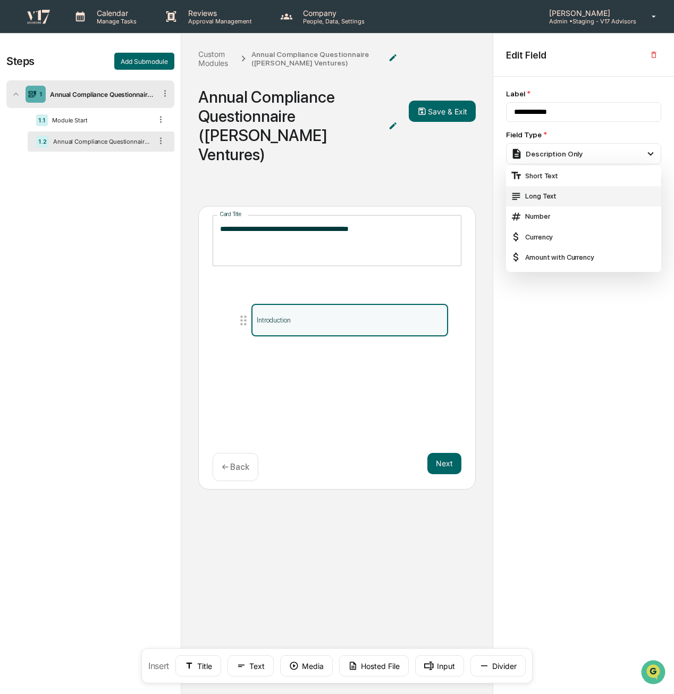
click at [561, 196] on div "Long Text" at bounding box center [584, 196] width 147 height 12
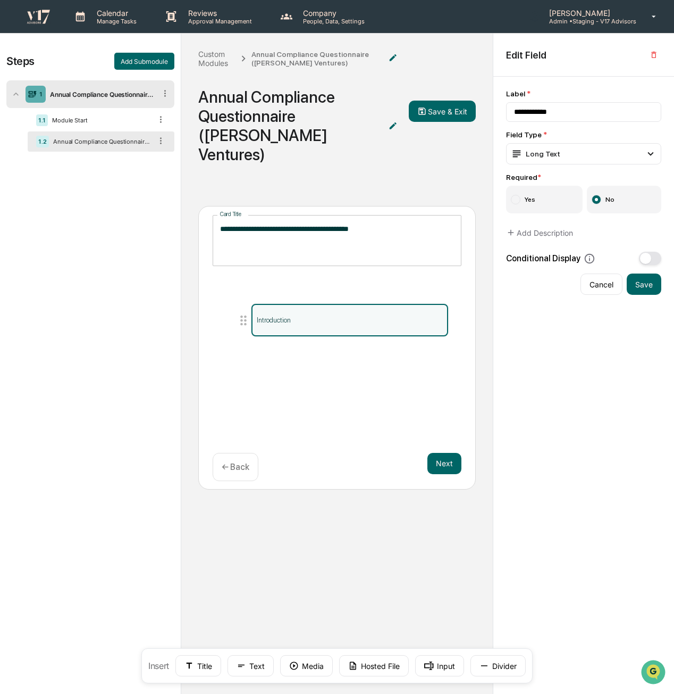
click at [558, 195] on label "Yes" at bounding box center [544, 200] width 77 height 28
click at [520, 231] on button "Add Description" at bounding box center [539, 232] width 67 height 21
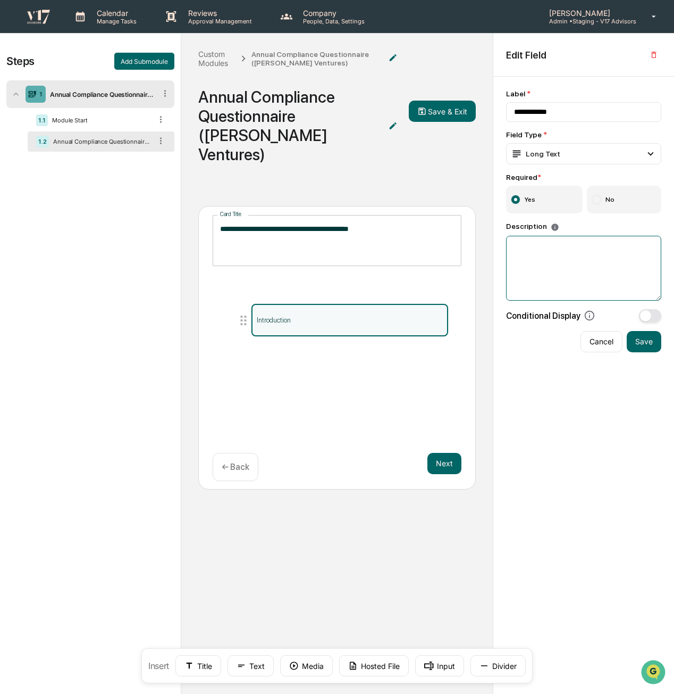
click at [544, 272] on textarea at bounding box center [583, 268] width 155 height 65
click at [583, 279] on textarea at bounding box center [583, 268] width 155 height 65
paste textarea "**********"
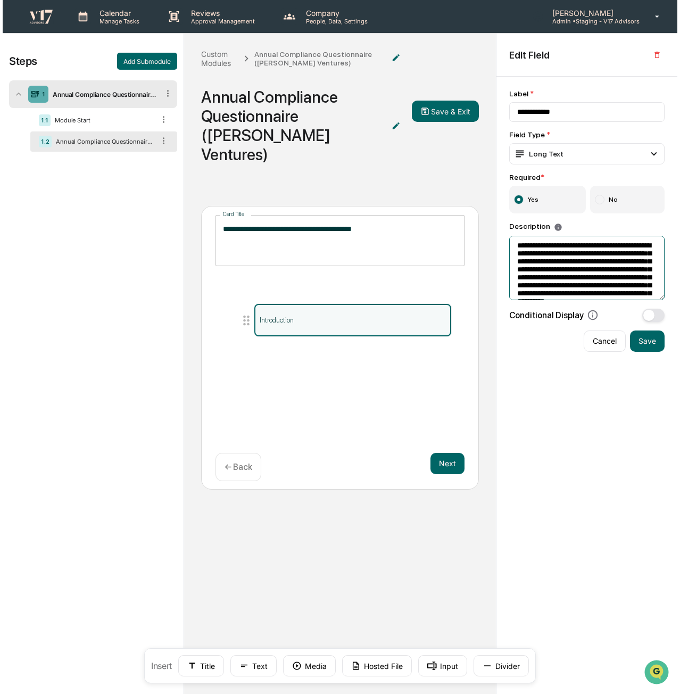
scroll to position [30, 0]
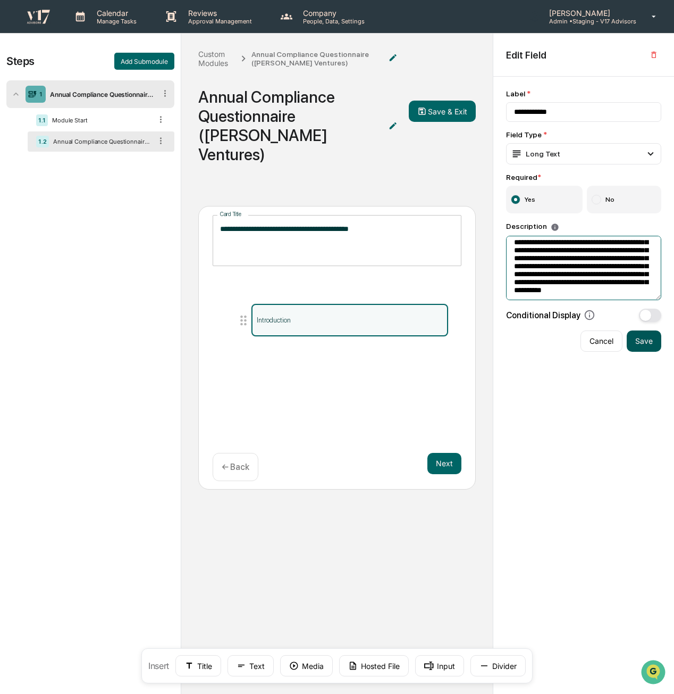
type textarea "**********"
click at [648, 343] on button "Save" at bounding box center [644, 340] width 35 height 21
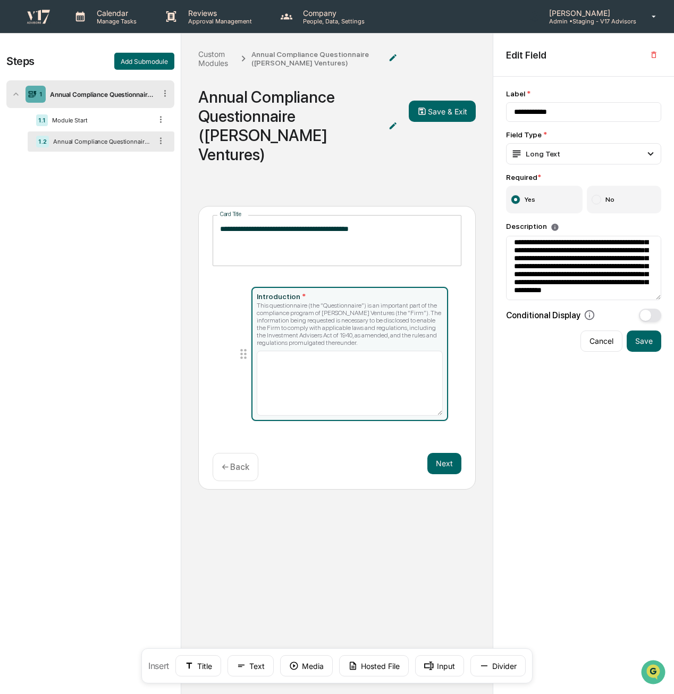
click at [286, 292] on div "Introduction *" at bounding box center [350, 296] width 186 height 9
click at [571, 123] on div "**********" at bounding box center [583, 205] width 155 height 232
drag, startPoint x: 568, startPoint y: 116, endPoint x: 439, endPoint y: 90, distance: 131.2
click at [446, 92] on div "**********" at bounding box center [337, 400] width 674 height 732
click at [552, 107] on input at bounding box center [583, 112] width 155 height 20
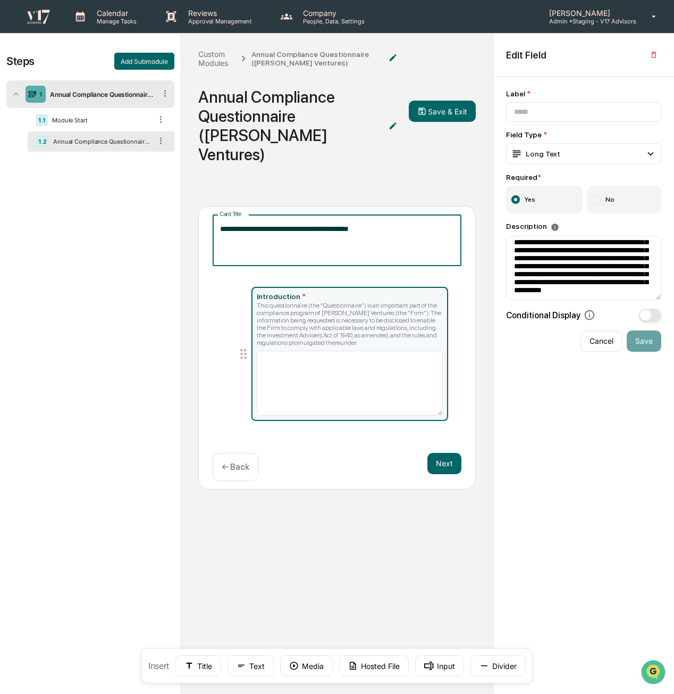
click at [410, 230] on textarea "**********" at bounding box center [337, 240] width 235 height 34
drag, startPoint x: 406, startPoint y: 214, endPoint x: 207, endPoint y: 182, distance: 201.4
click at [207, 189] on div "**********" at bounding box center [337, 477] width 312 height 577
click at [653, 53] on icon "button" at bounding box center [654, 55] width 5 height 6
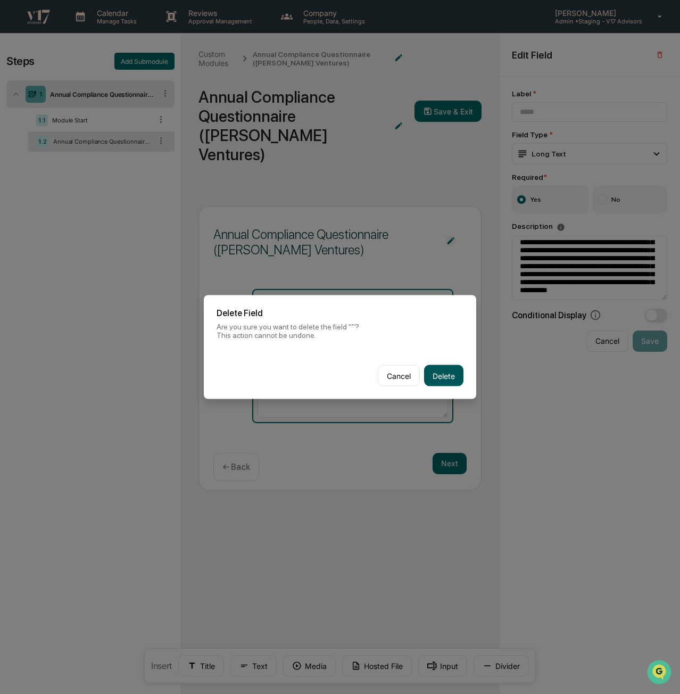
click at [447, 380] on button "Delete" at bounding box center [443, 375] width 39 height 21
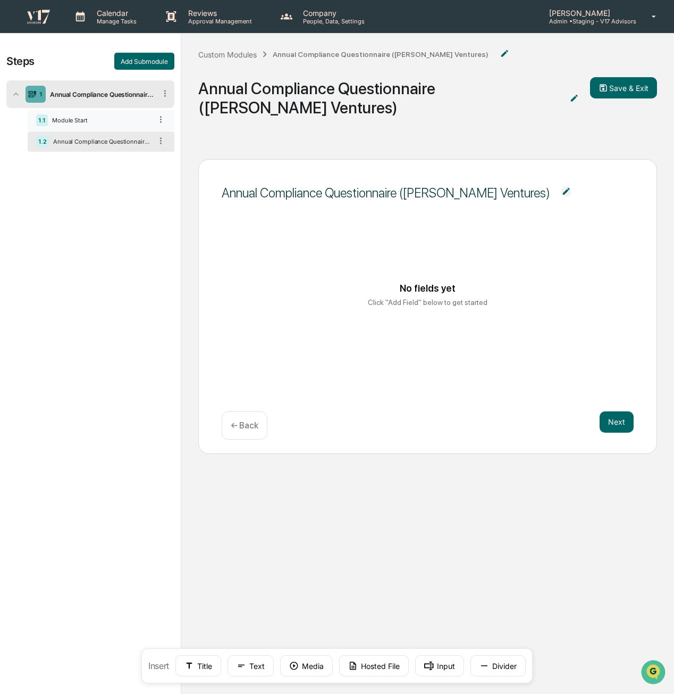
click at [108, 119] on div "Module Start" at bounding box center [100, 119] width 104 height 7
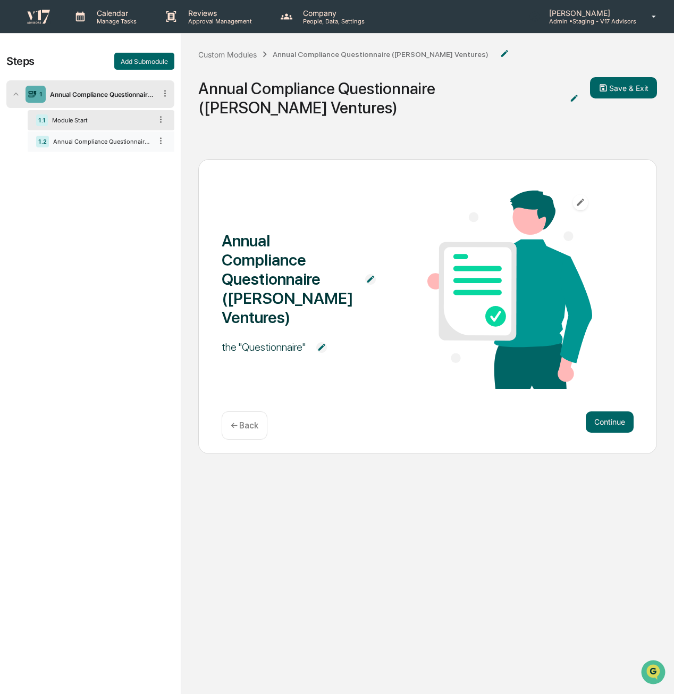
click at [123, 149] on div "1.2 Annual Compliance Questionnaire ([PERSON_NAME] Ventures)" at bounding box center [101, 141] width 147 height 20
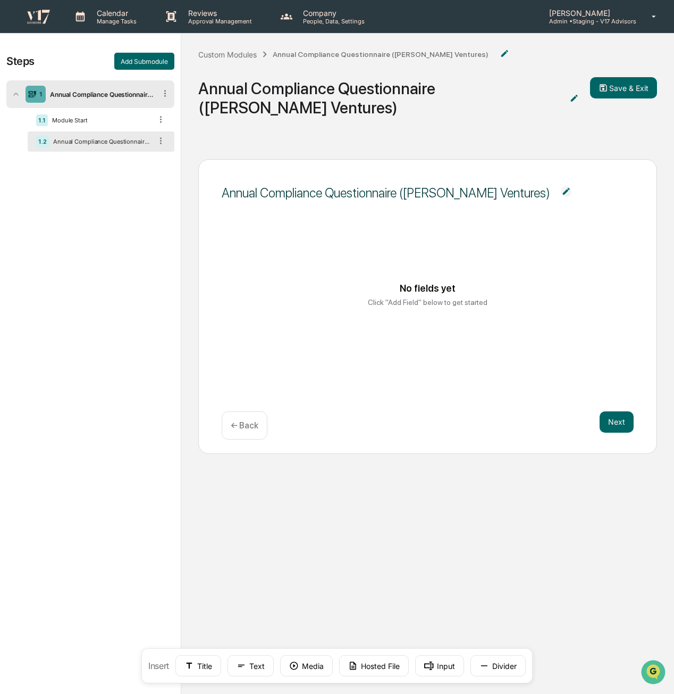
click at [561, 186] on img at bounding box center [566, 191] width 11 height 11
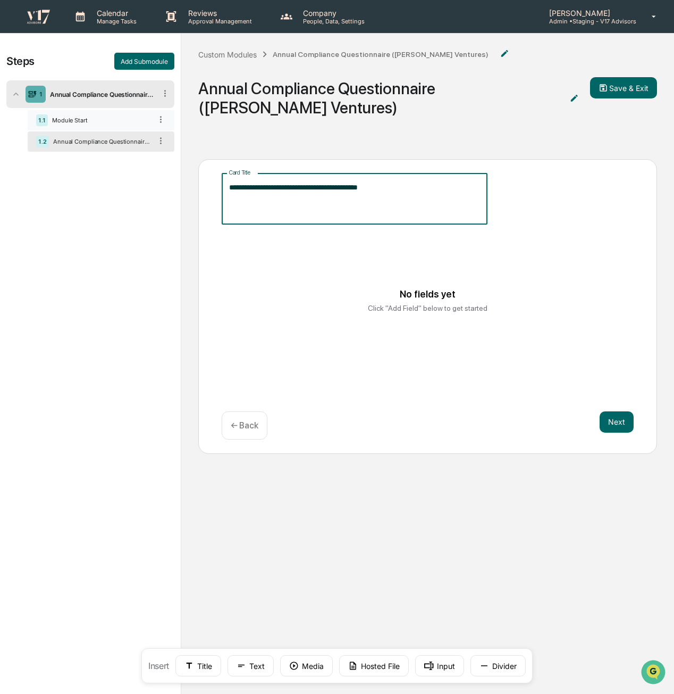
drag, startPoint x: 406, startPoint y: 175, endPoint x: 45, endPoint y: 120, distance: 365.4
click at [47, 125] on div "**********" at bounding box center [337, 400] width 674 height 732
type textarea "**********"
click at [447, 311] on div "No fields yet Click "Add Field" below to get started" at bounding box center [428, 301] width 387 height 80
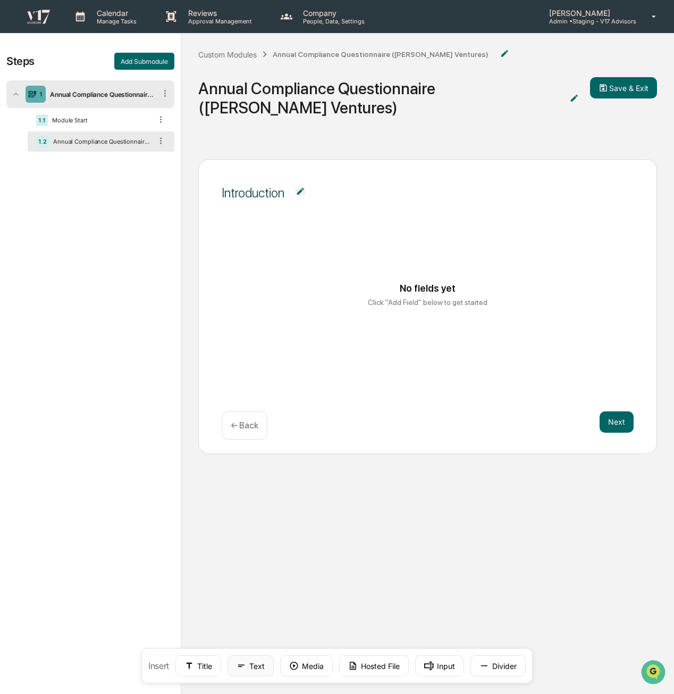
click at [261, 661] on button "Text" at bounding box center [251, 665] width 46 height 21
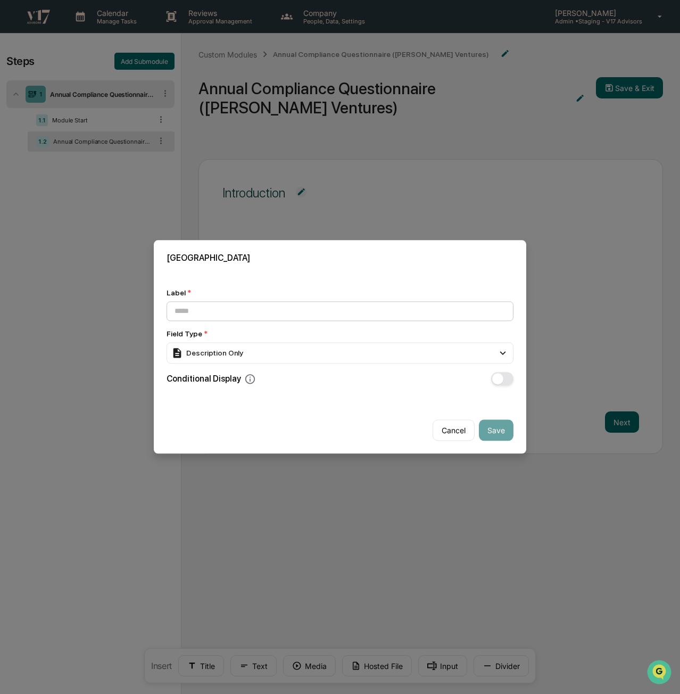
click at [369, 307] on input at bounding box center [339, 311] width 347 height 20
click at [351, 353] on div "Description Only" at bounding box center [339, 352] width 347 height 21
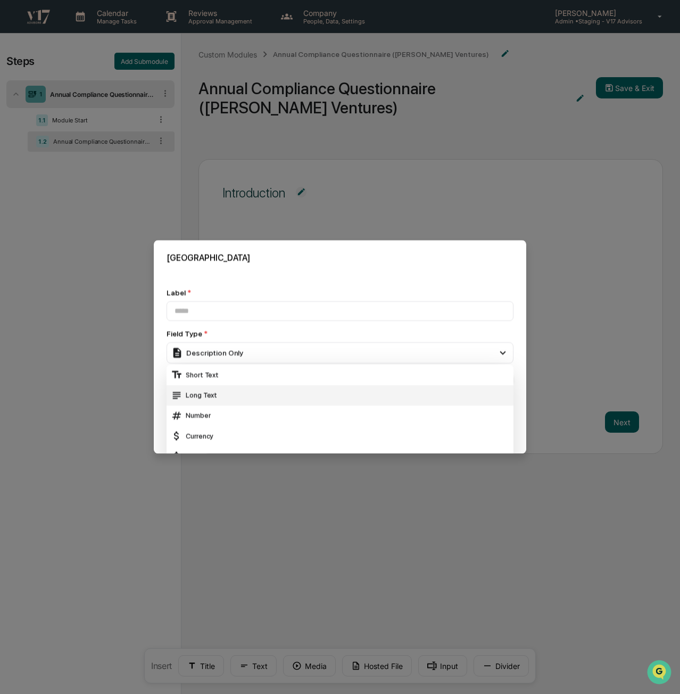
click at [345, 393] on div "Long Text" at bounding box center [340, 395] width 338 height 12
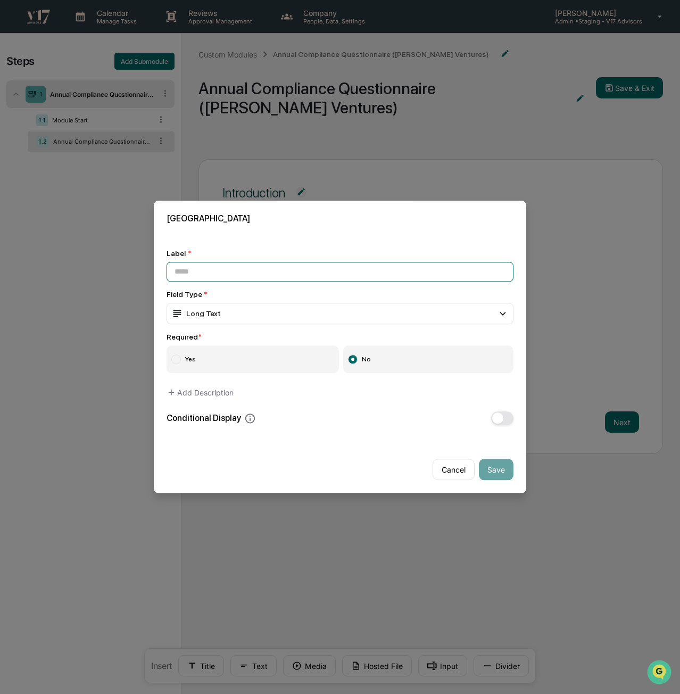
click at [312, 271] on input at bounding box center [339, 272] width 347 height 20
click at [236, 356] on label "Yes" at bounding box center [252, 360] width 172 height 28
click at [200, 393] on button "Add Description" at bounding box center [199, 392] width 67 height 21
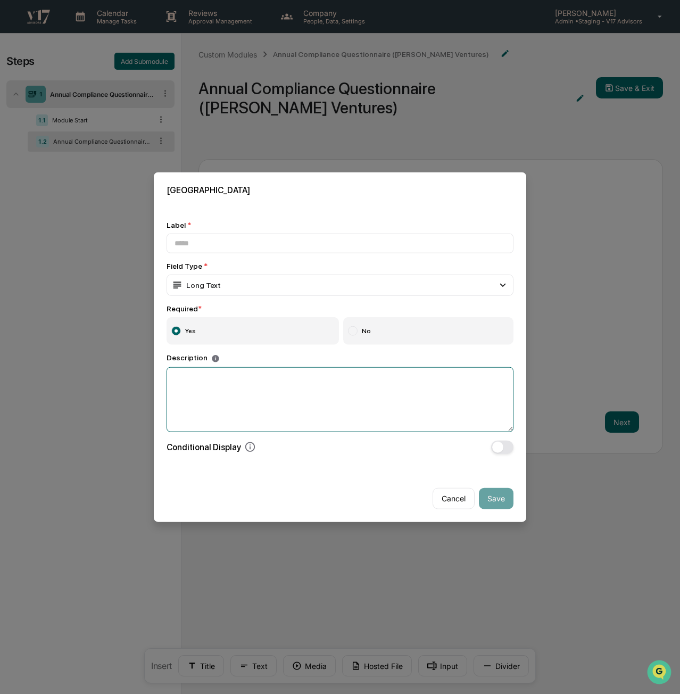
click at [232, 406] on textarea at bounding box center [339, 398] width 347 height 65
paste textarea "**********"
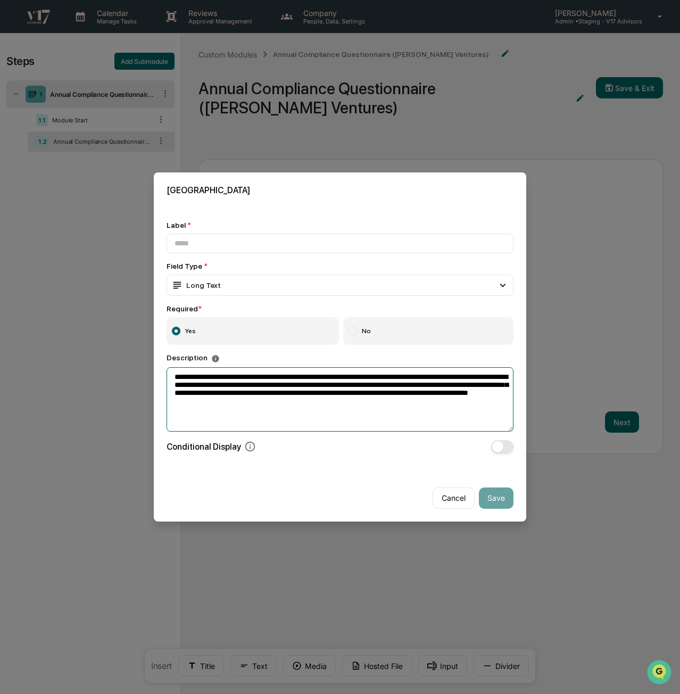
click at [337, 416] on textarea "**********" at bounding box center [339, 399] width 347 height 64
type textarea "**********"
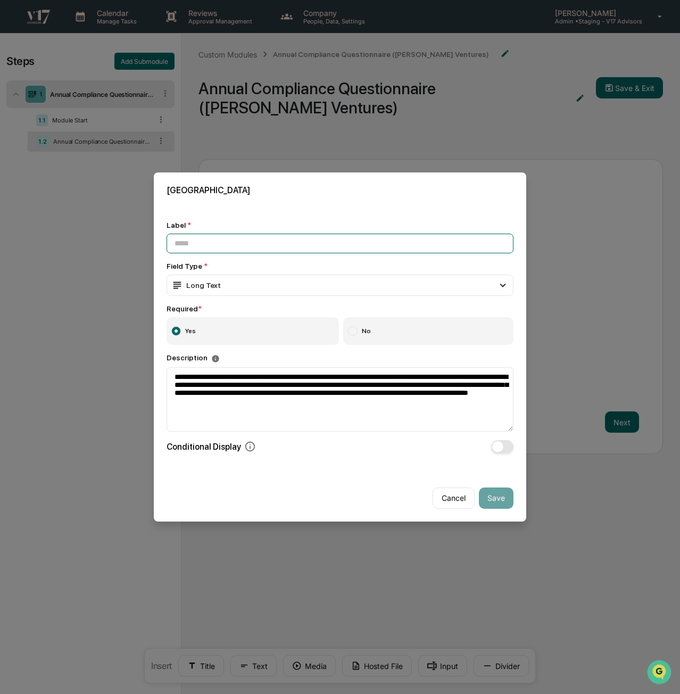
click at [257, 246] on input at bounding box center [339, 243] width 347 height 20
type input "*****"
click at [498, 498] on button "Save" at bounding box center [496, 497] width 35 height 21
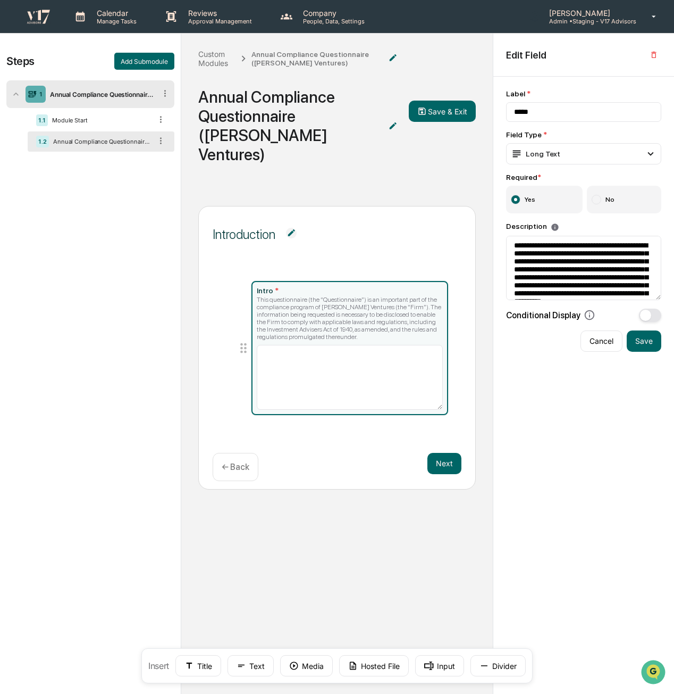
click at [338, 297] on div "This questionnaire (the “Questionnaire”) is an important part of the compliance…" at bounding box center [350, 318] width 186 height 45
click at [346, 358] on textarea at bounding box center [350, 377] width 186 height 65
click at [658, 55] on button "button" at bounding box center [654, 54] width 15 height 17
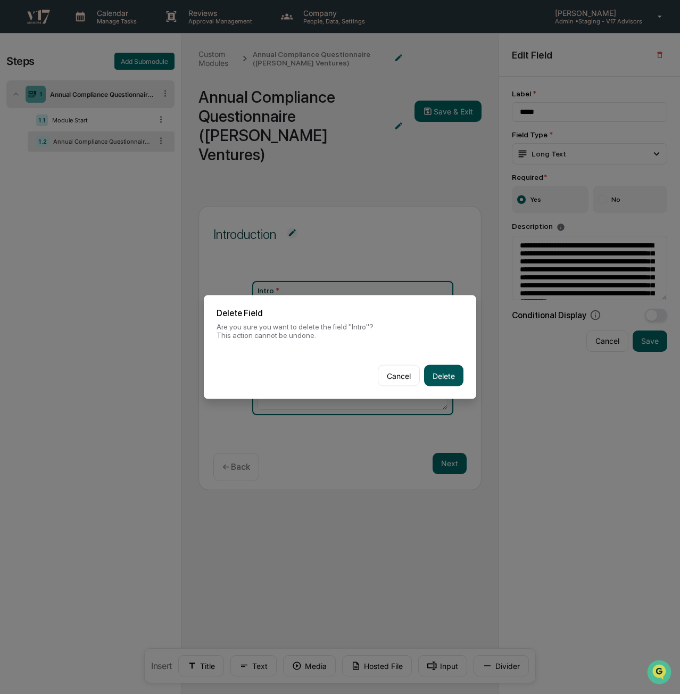
click at [447, 375] on button "Delete" at bounding box center [443, 375] width 39 height 21
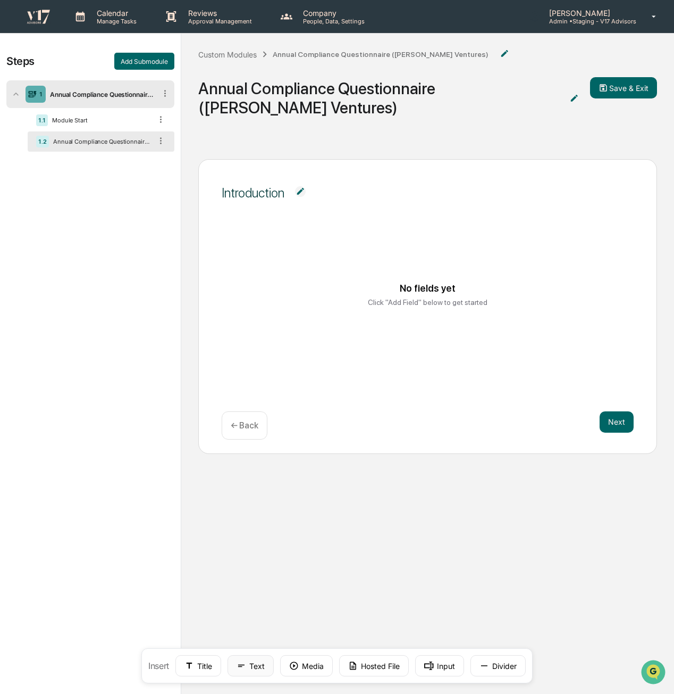
click at [256, 665] on button "Text" at bounding box center [251, 665] width 46 height 21
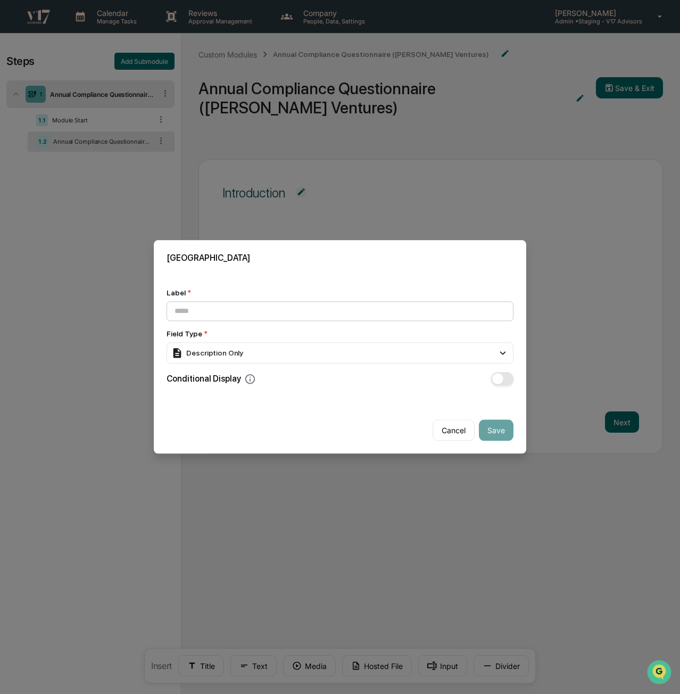
click at [356, 310] on input at bounding box center [339, 311] width 347 height 20
type input "*****"
click at [389, 396] on div "Label * ***** Field Type * Description Only Short Text Long Text Number Currenc…" at bounding box center [340, 337] width 372 height 122
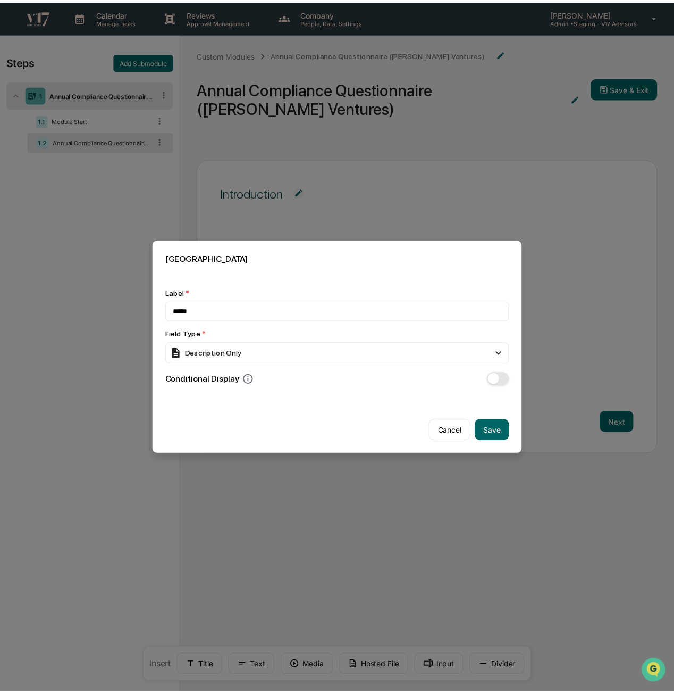
scroll to position [639, 0]
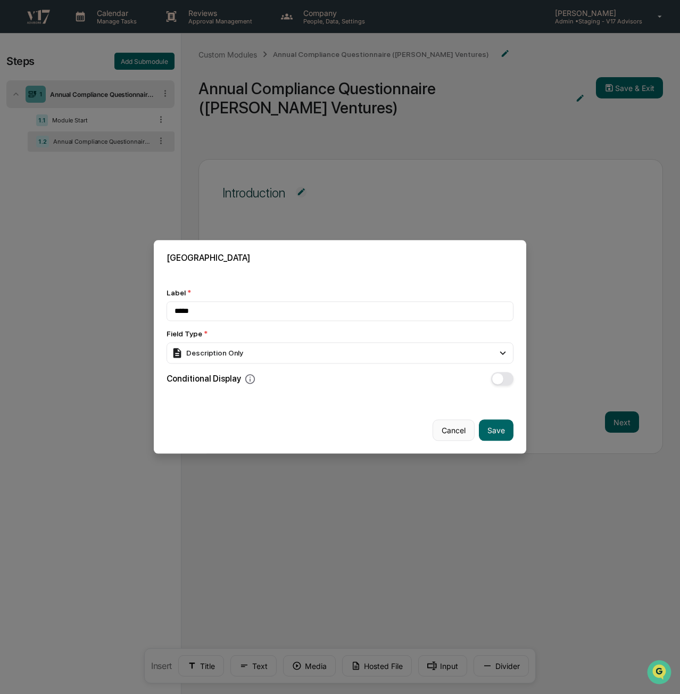
click at [454, 433] on button "Cancel" at bounding box center [453, 430] width 42 height 21
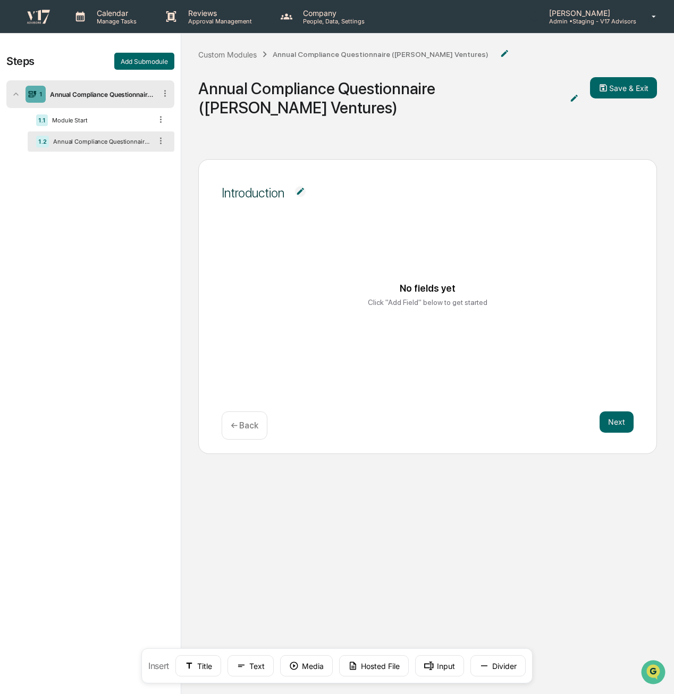
click at [88, 97] on div "Annual Compliance Questionnaire ([PERSON_NAME] Ventures)" at bounding box center [101, 94] width 110 height 8
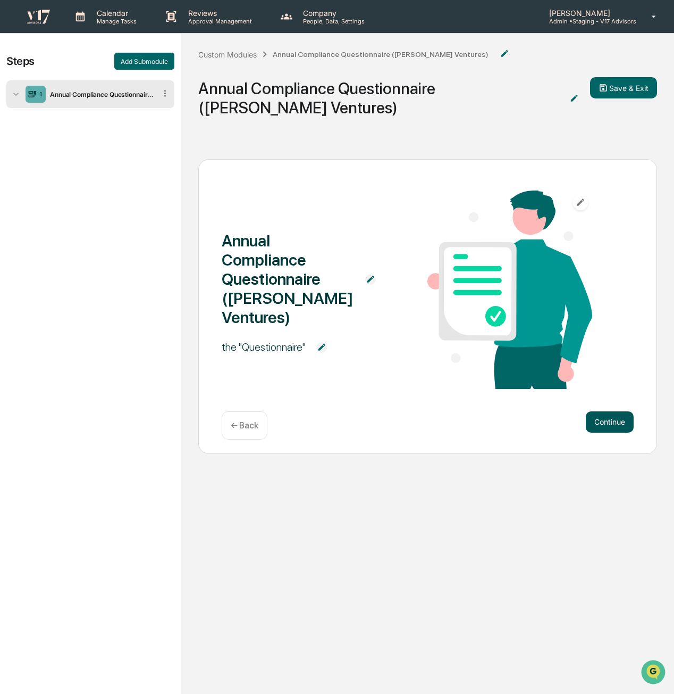
click at [609, 411] on button "Continue" at bounding box center [610, 421] width 48 height 21
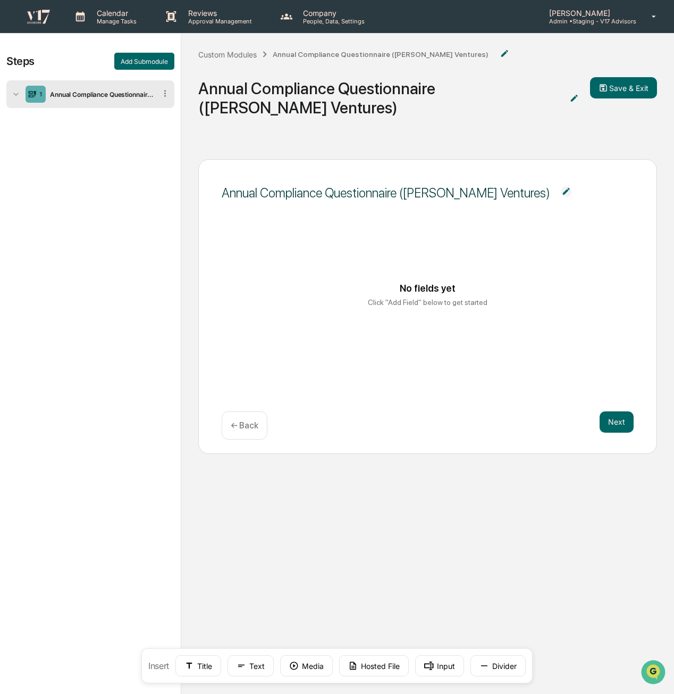
click at [77, 92] on div "Annual Compliance Questionnaire ([PERSON_NAME] Ventures)" at bounding box center [101, 94] width 110 height 8
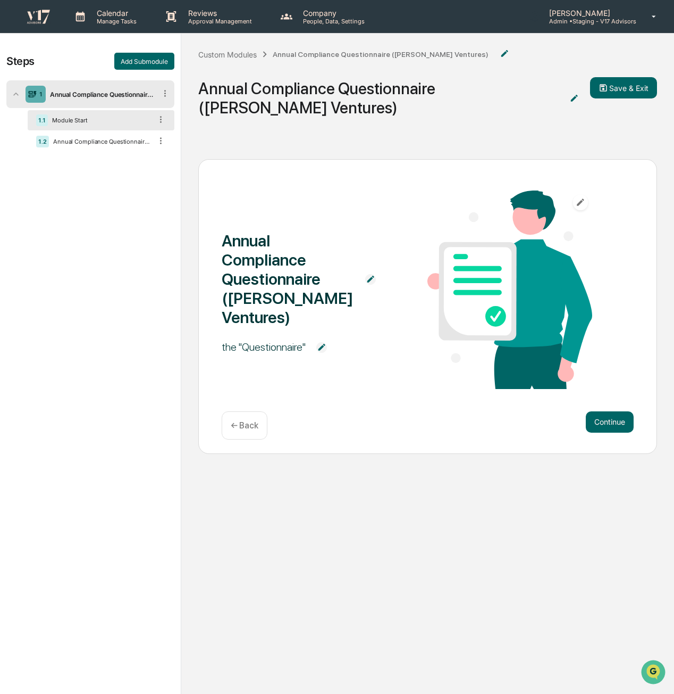
click at [78, 114] on div "1.1 Module Start" at bounding box center [101, 120] width 147 height 20
click at [90, 123] on div "Module Start" at bounding box center [100, 119] width 104 height 7
